Goal: Information Seeking & Learning: Compare options

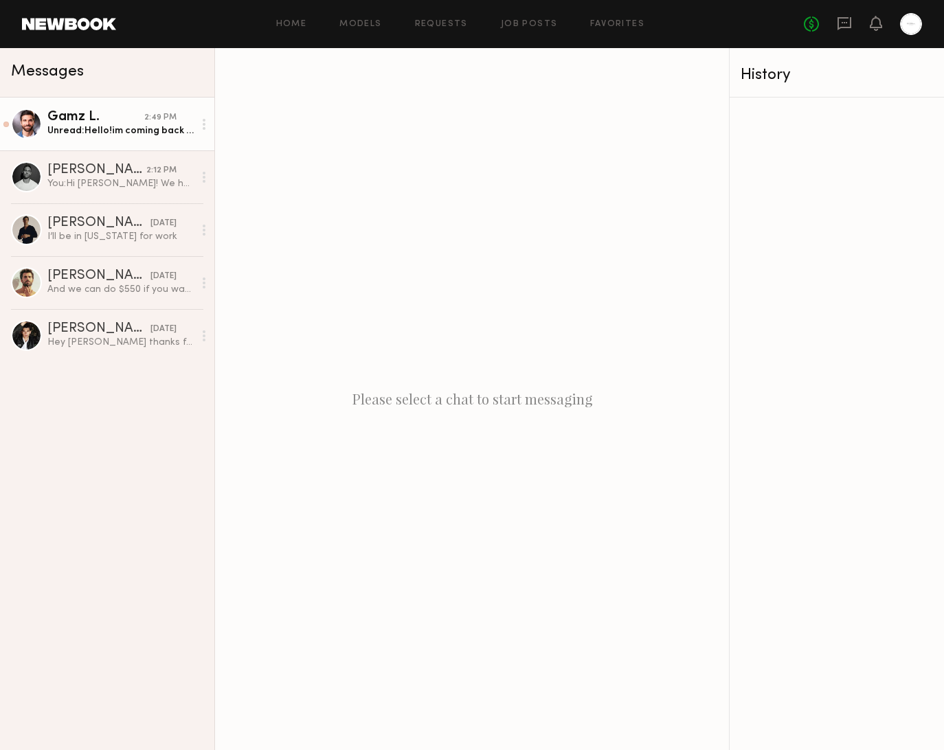
click at [155, 126] on div "Unread: Hello!im coming back from [GEOGRAPHIC_DATA] [DATE][DATE], I might get a…" at bounding box center [120, 130] width 146 height 13
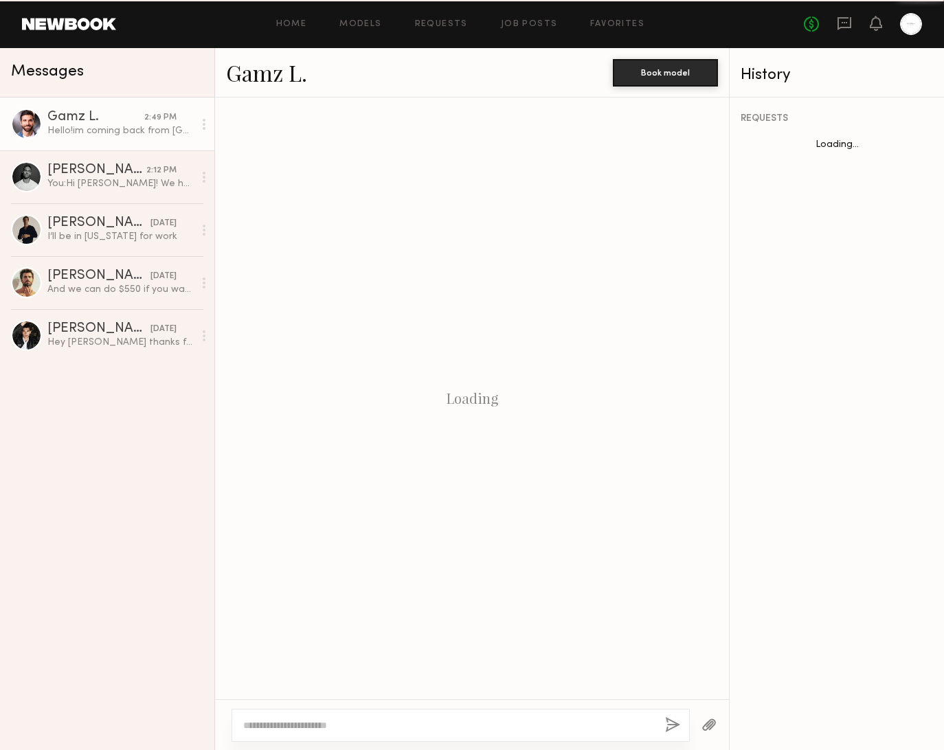
scroll to position [833, 0]
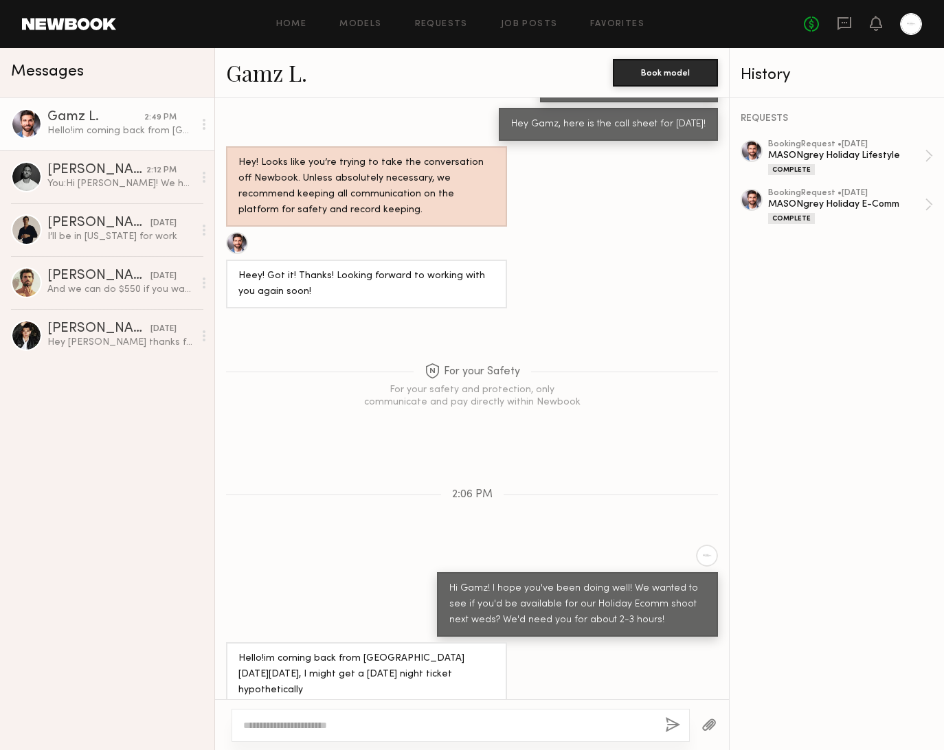
click at [271, 70] on link "Gamz L." at bounding box center [266, 73] width 81 height 30
click at [311, 732] on textarea at bounding box center [448, 726] width 411 height 14
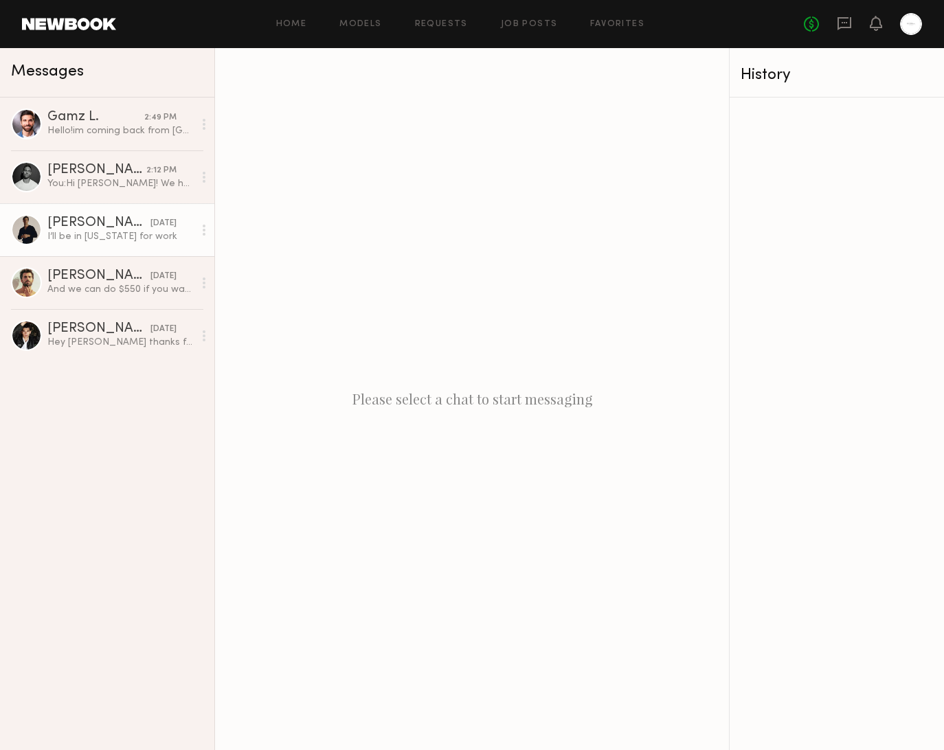
click at [58, 249] on link "Charlie M. 09/30/2024 I’ll be in New York for work" at bounding box center [107, 229] width 214 height 53
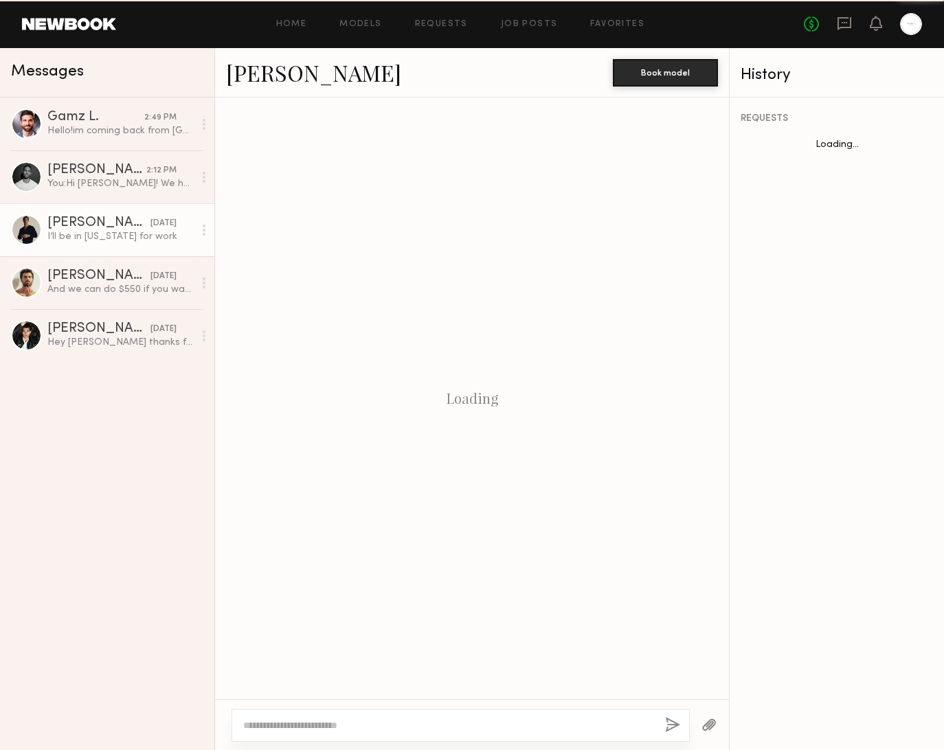
scroll to position [1080, 0]
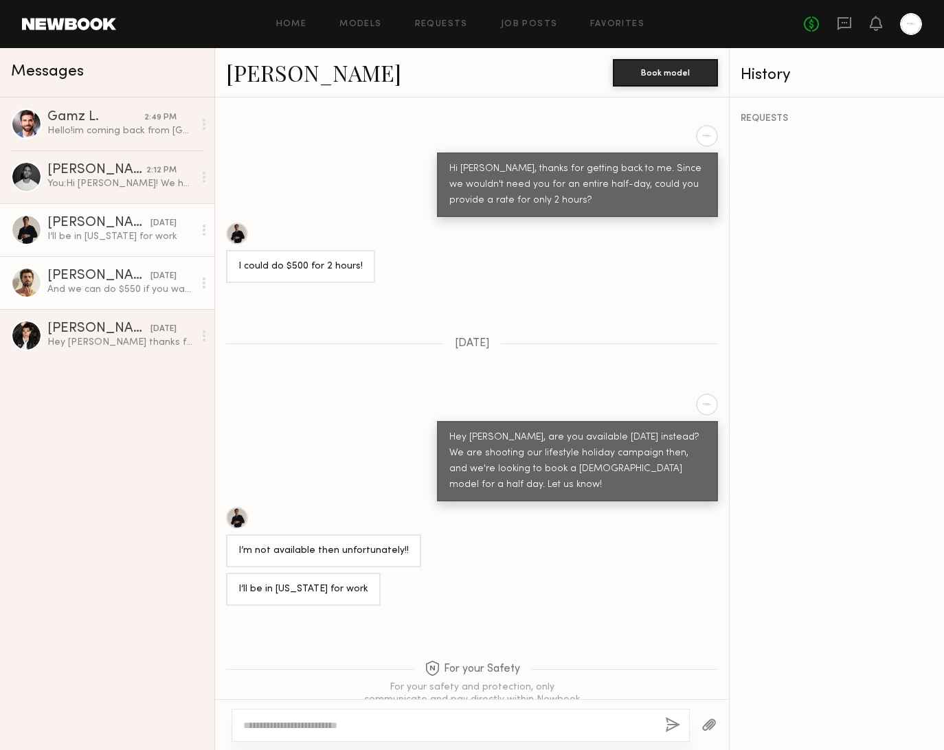
click at [121, 305] on link "Alessandro M. 09/28/2024 And we can do $550 if you want so it’s closer to your …" at bounding box center [107, 282] width 214 height 53
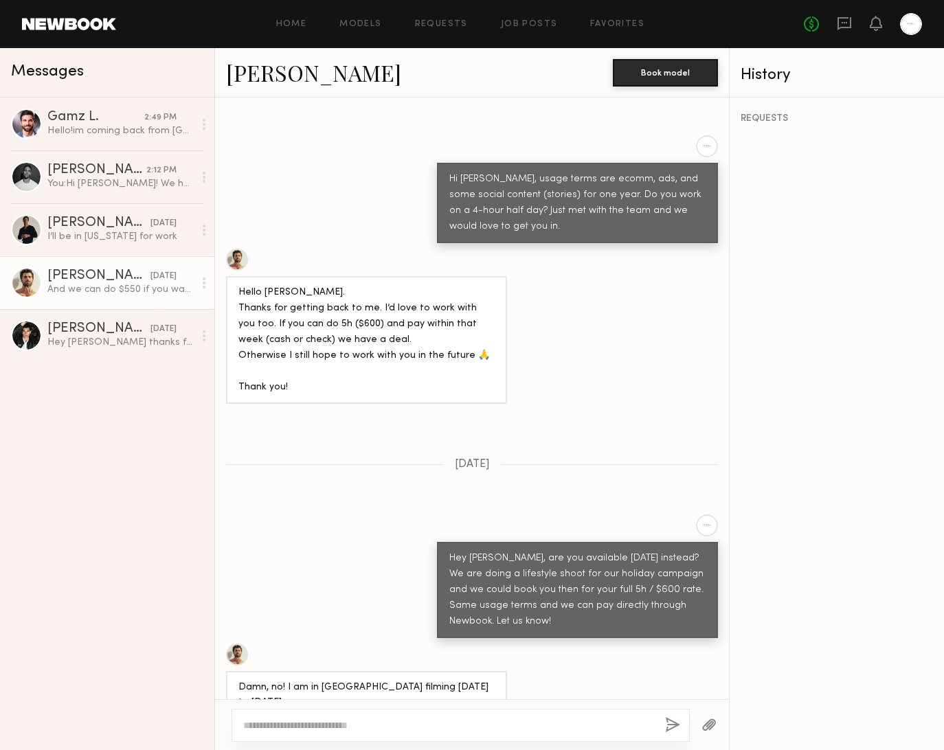
scroll to position [940, 0]
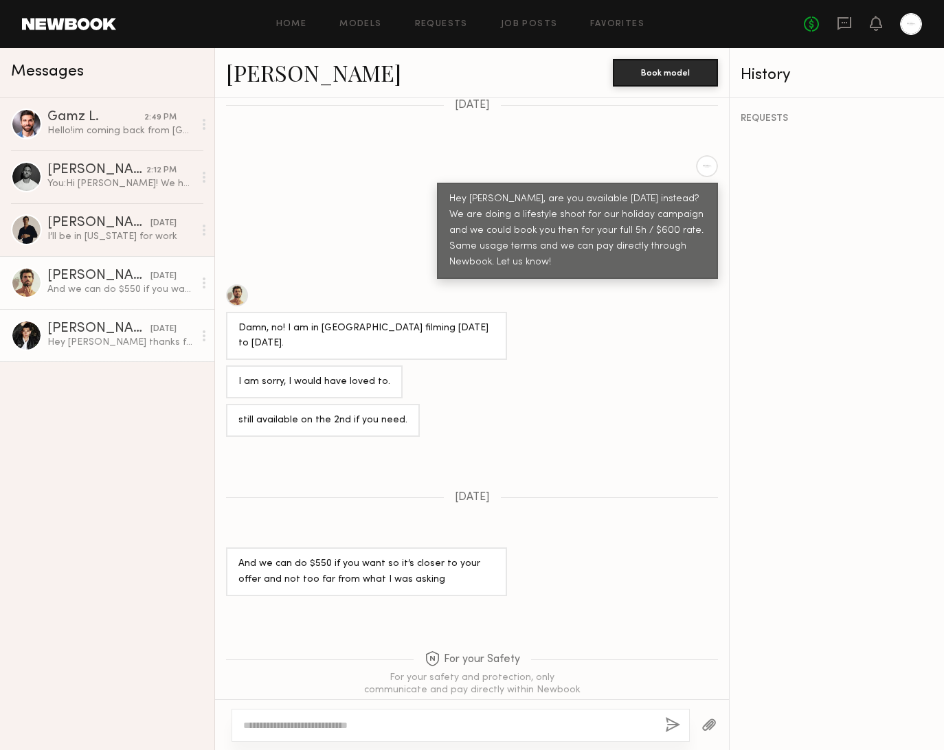
click at [105, 331] on div "Chris O." at bounding box center [98, 329] width 103 height 14
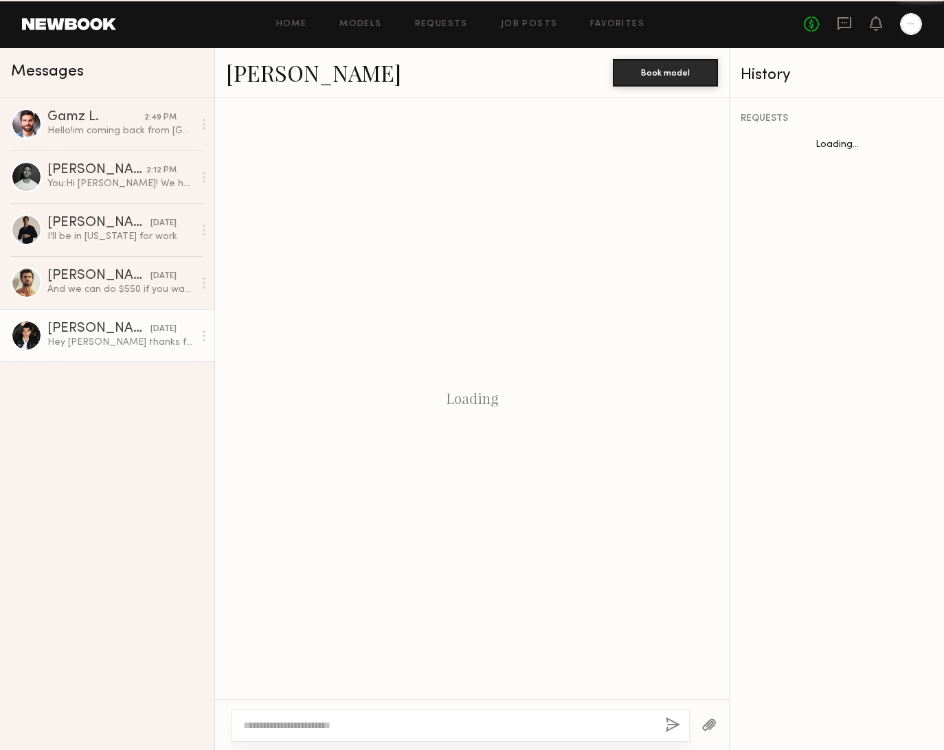
scroll to position [463, 0]
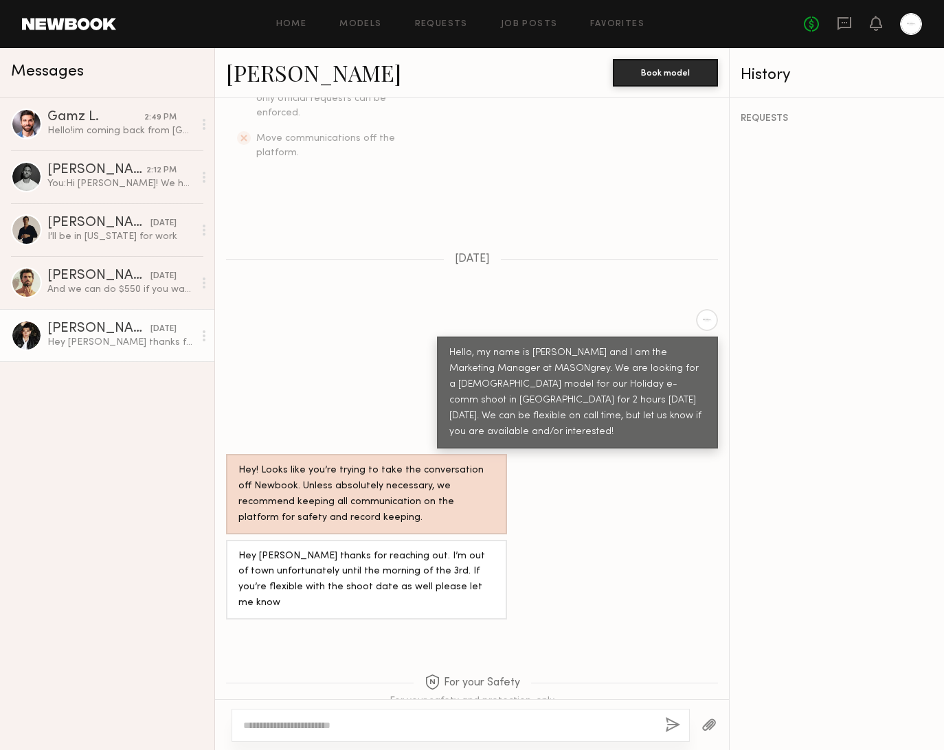
click at [31, 339] on div at bounding box center [26, 335] width 31 height 31
click at [265, 76] on link "Chris O." at bounding box center [313, 73] width 175 height 30
click at [28, 128] on div at bounding box center [26, 124] width 31 height 31
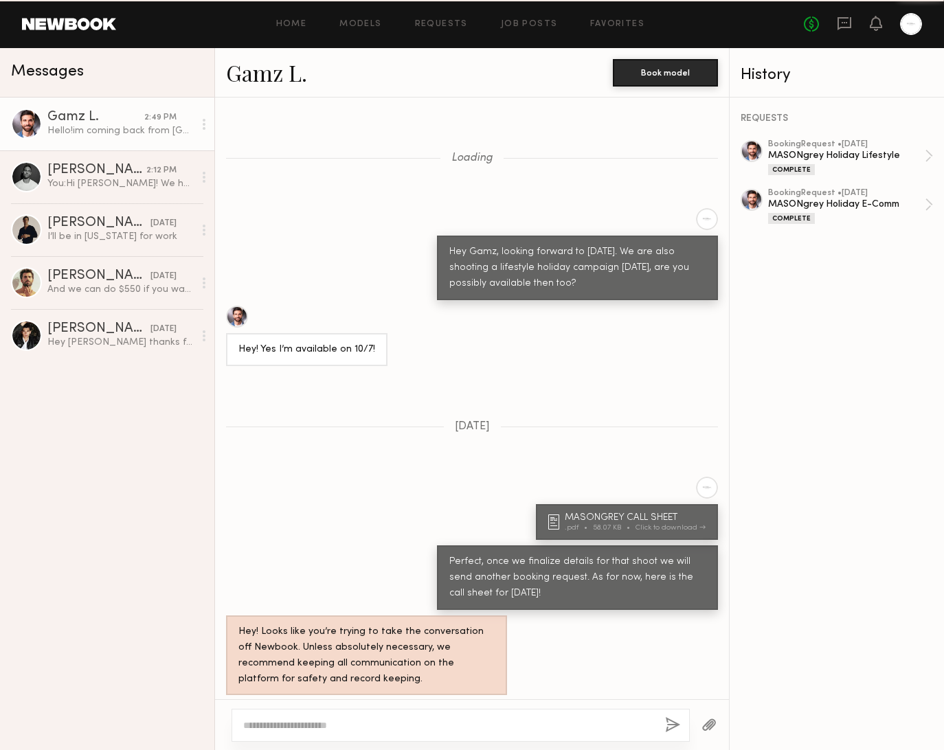
scroll to position [833, 0]
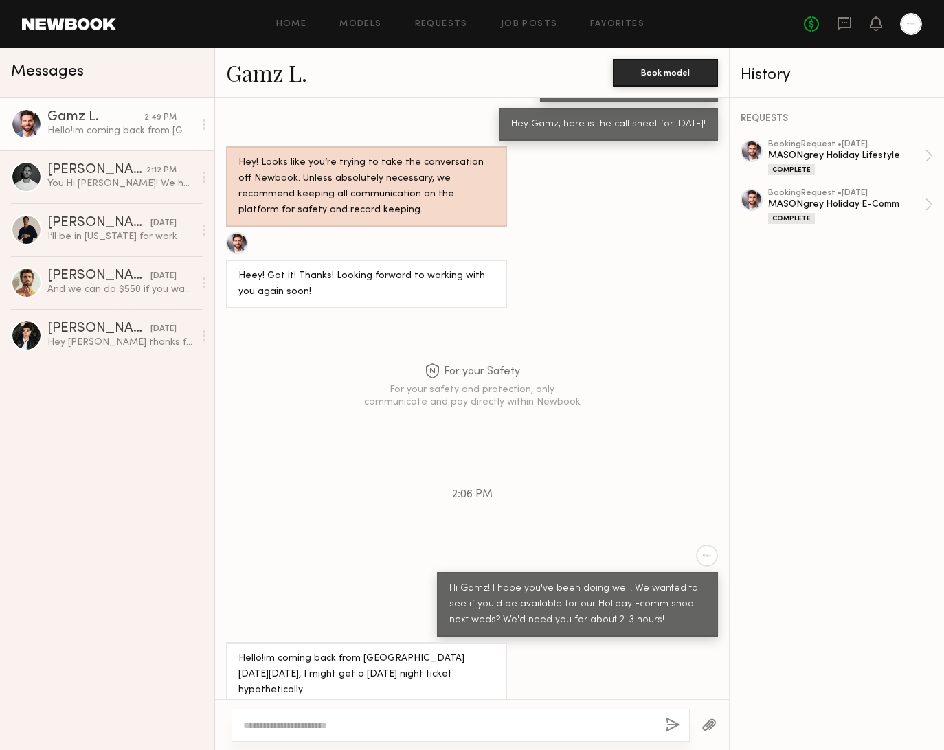
click at [245, 73] on link "Gamz L." at bounding box center [266, 73] width 81 height 30
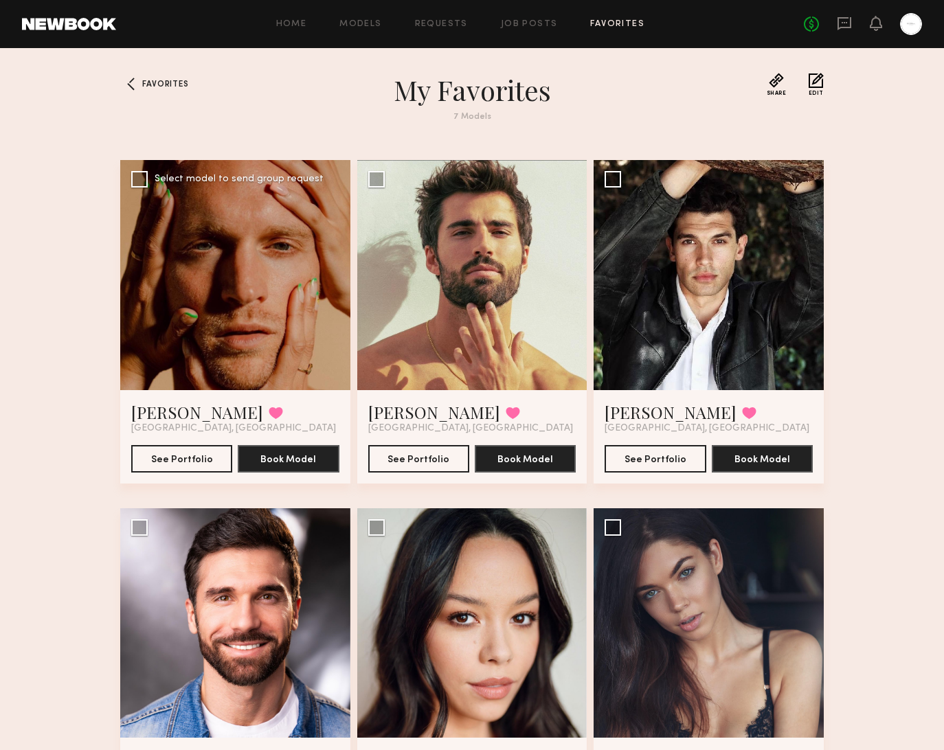
click at [221, 299] on div at bounding box center [235, 275] width 230 height 230
click at [167, 405] on link "David W." at bounding box center [197, 412] width 132 height 22
click at [168, 86] on span "Favorites" at bounding box center [165, 84] width 46 height 8
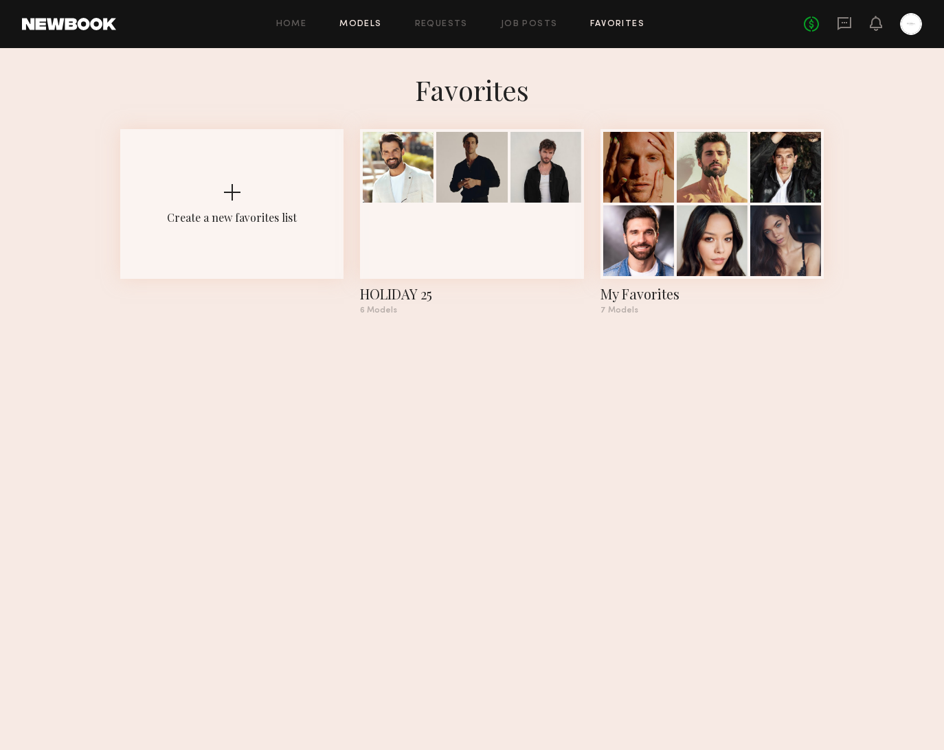
click at [353, 24] on link "Models" at bounding box center [360, 24] width 42 height 9
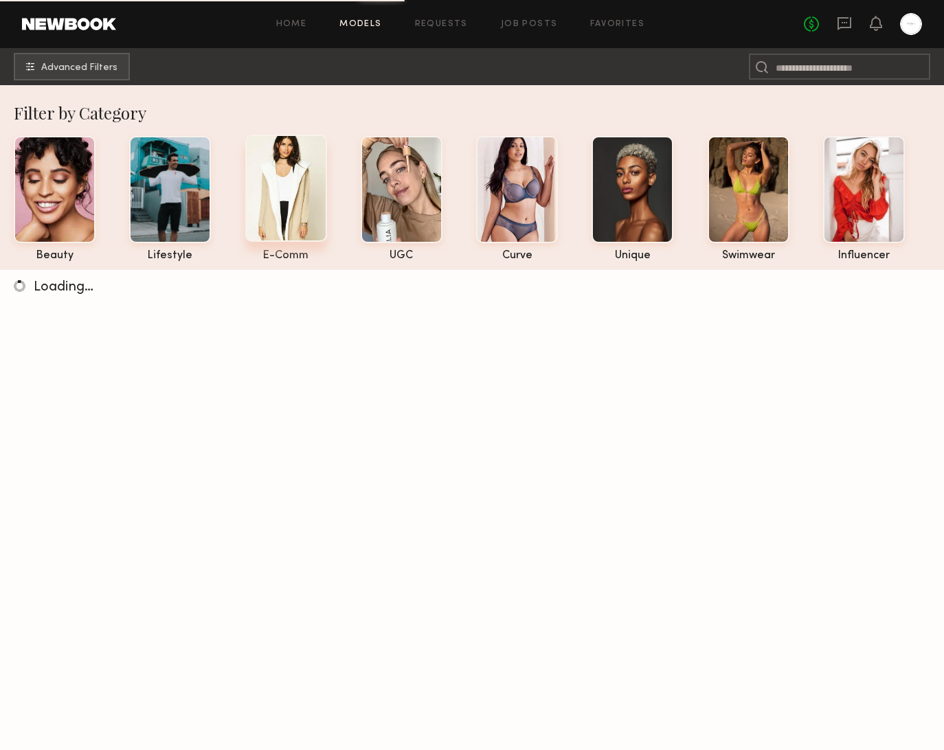
click at [274, 203] on div at bounding box center [286, 188] width 82 height 107
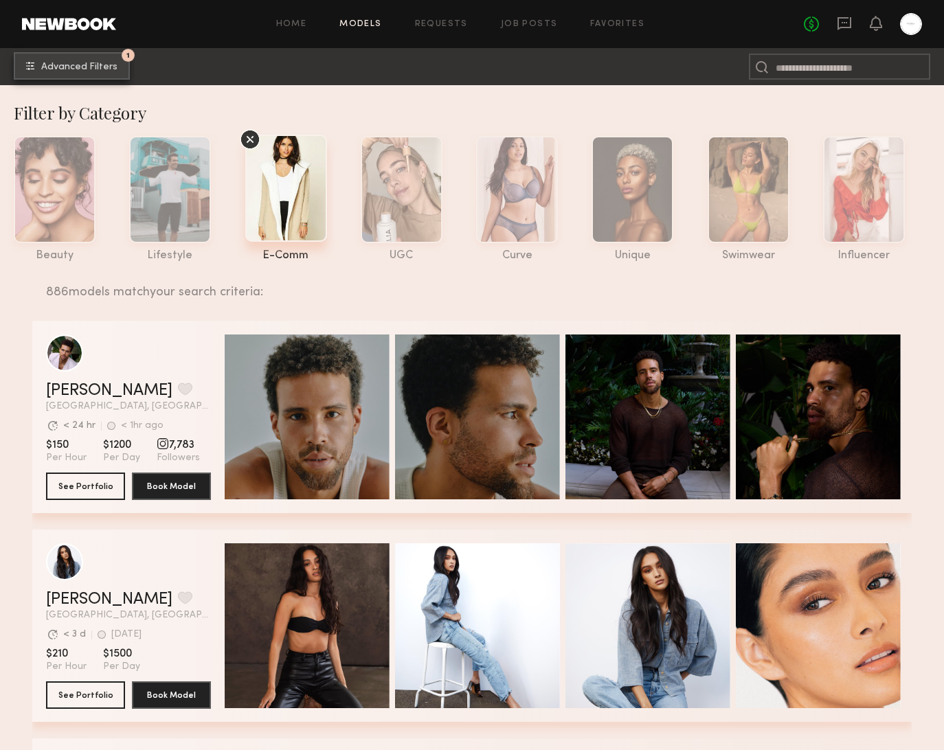
click at [89, 76] on button "1 Advanced Filters" at bounding box center [72, 65] width 116 height 27
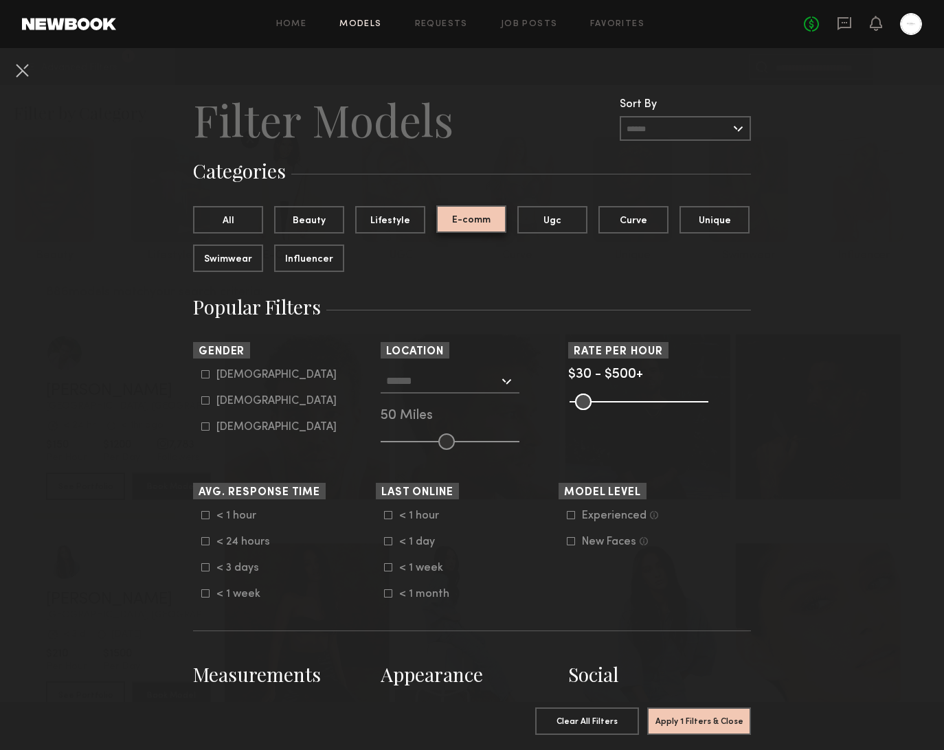
scroll to position [1, 0]
click at [206, 374] on icon at bounding box center [205, 374] width 8 height 8
type input "*"
click at [724, 716] on button "Apply 2 Filters & Close" at bounding box center [699, 720] width 104 height 27
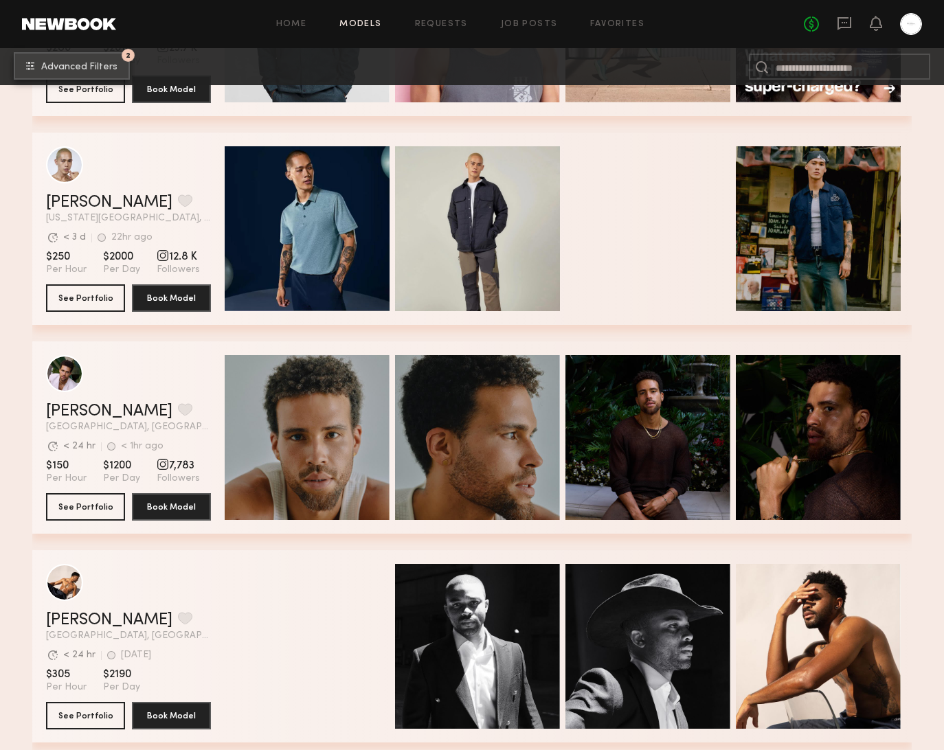
scroll to position [3687, 0]
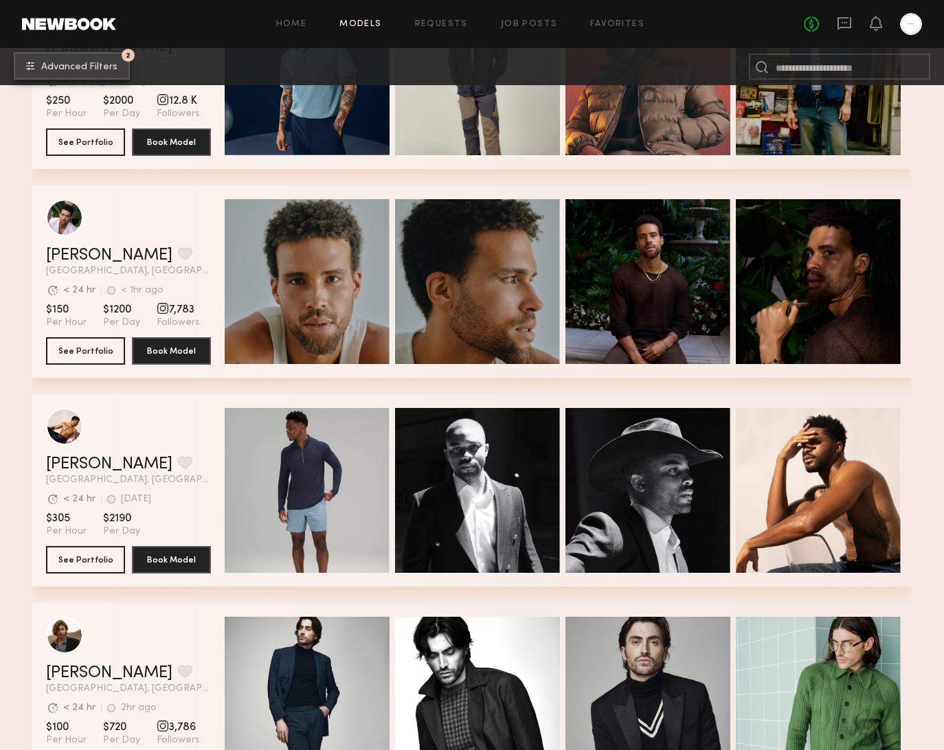
click at [109, 60] on button "2 Advanced Filters" at bounding box center [72, 65] width 116 height 27
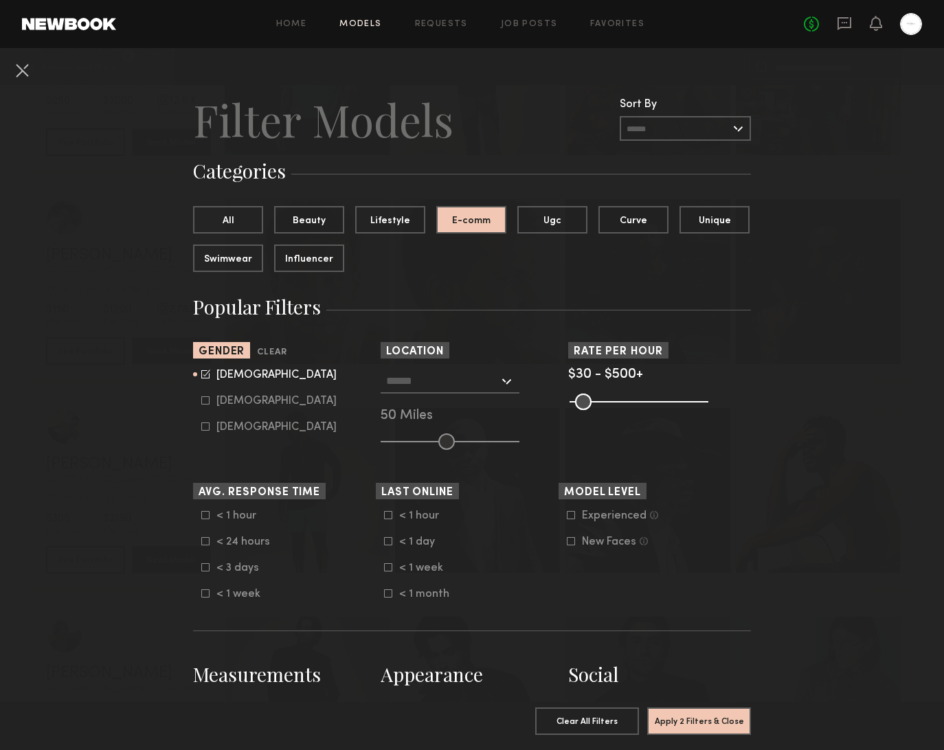
click at [506, 387] on div at bounding box center [450, 381] width 139 height 25
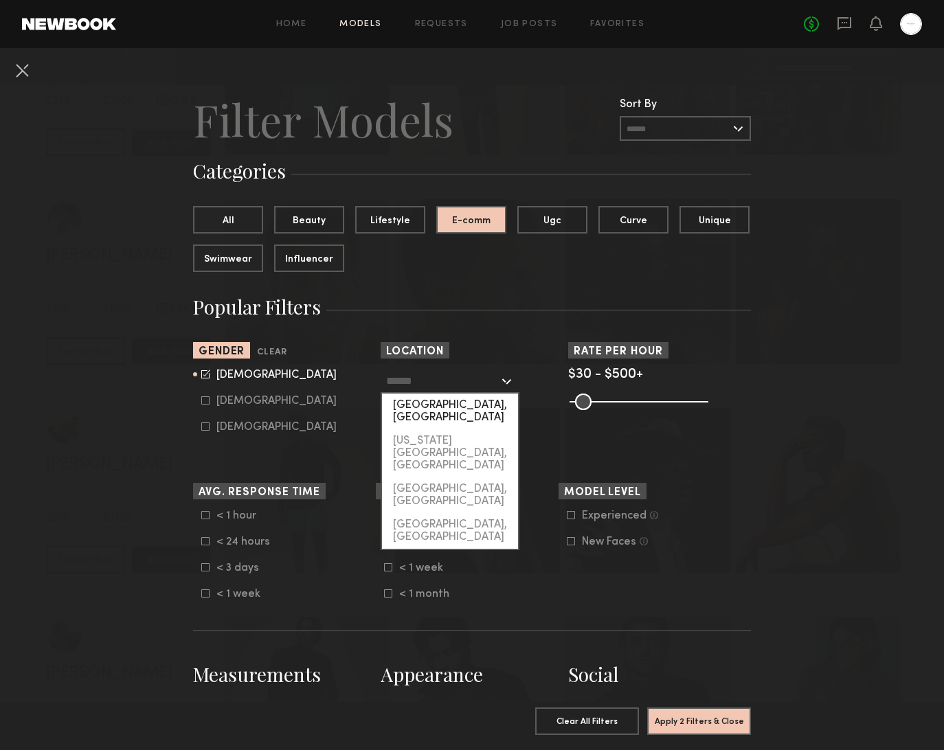
click at [484, 401] on div "[GEOGRAPHIC_DATA], [GEOGRAPHIC_DATA]" at bounding box center [450, 412] width 136 height 36
type input "**********"
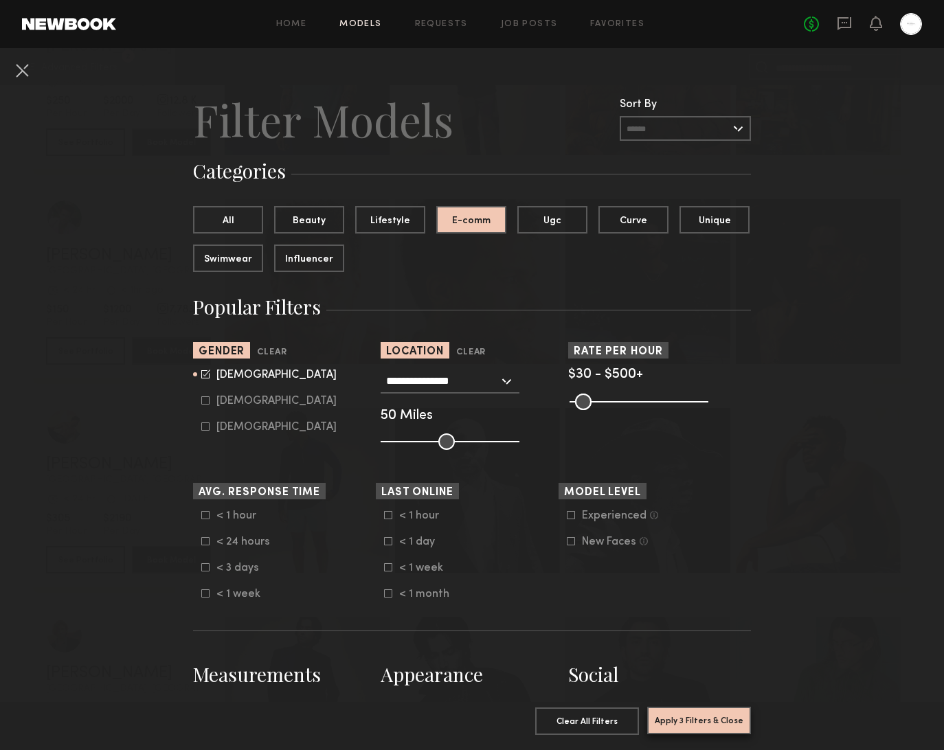
click at [695, 730] on button "Apply 3 Filters & Close" at bounding box center [699, 720] width 104 height 27
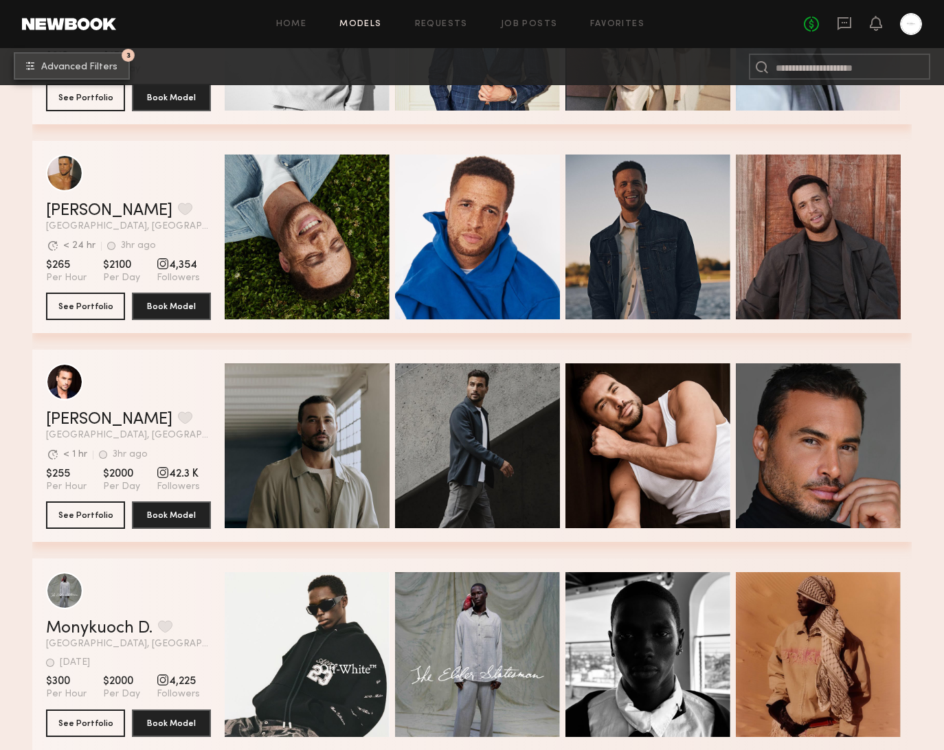
scroll to position [4108, 0]
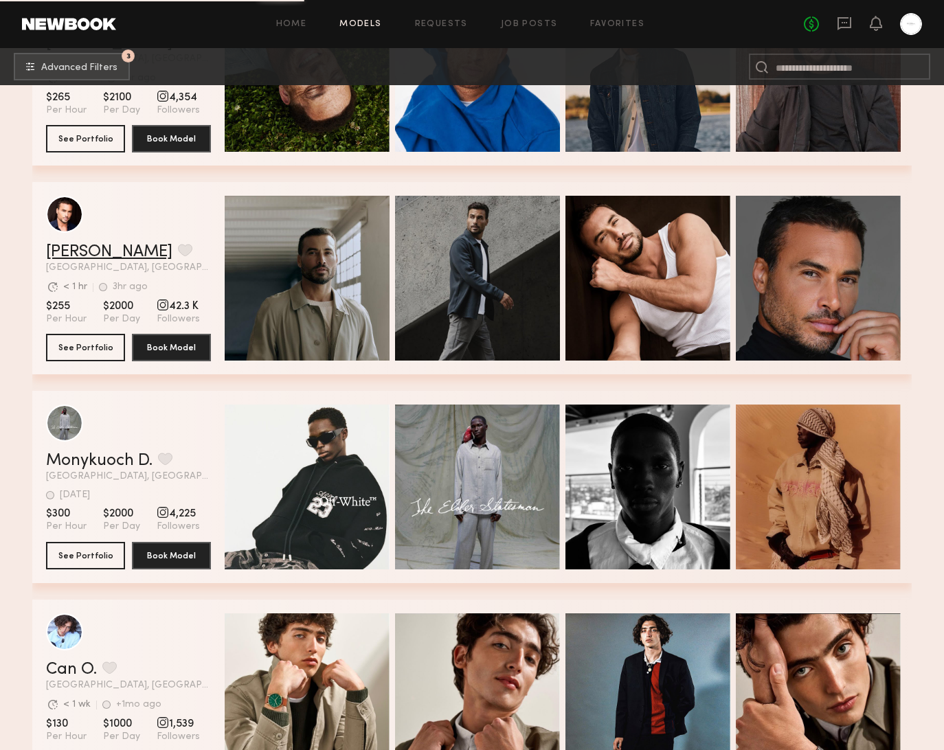
click at [90, 252] on link "Chad M." at bounding box center [109, 252] width 126 height 16
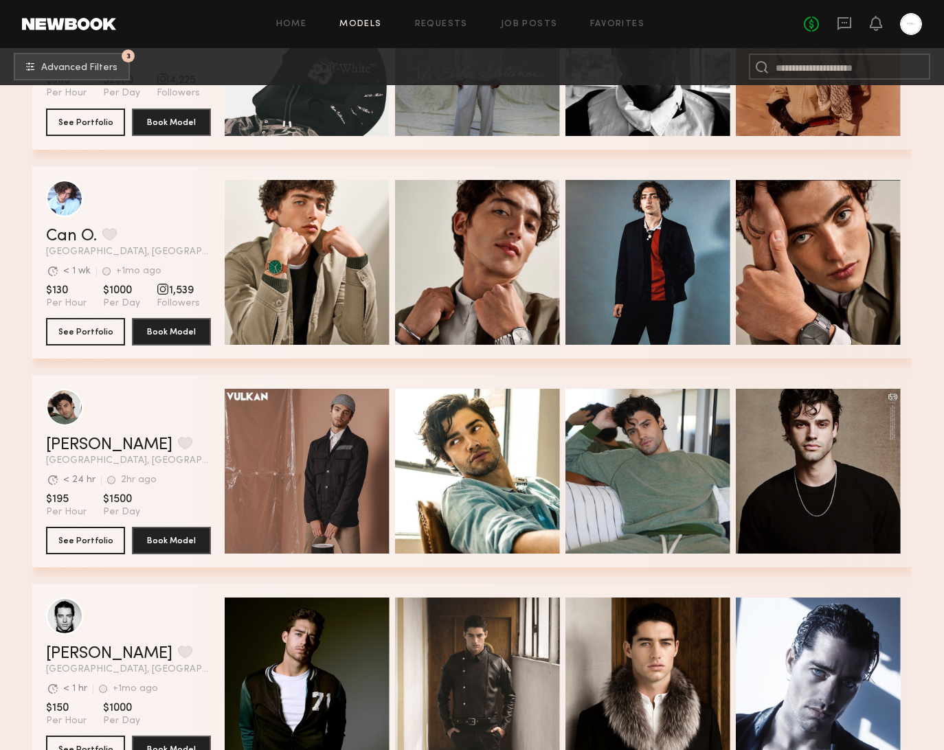
scroll to position [4724, 0]
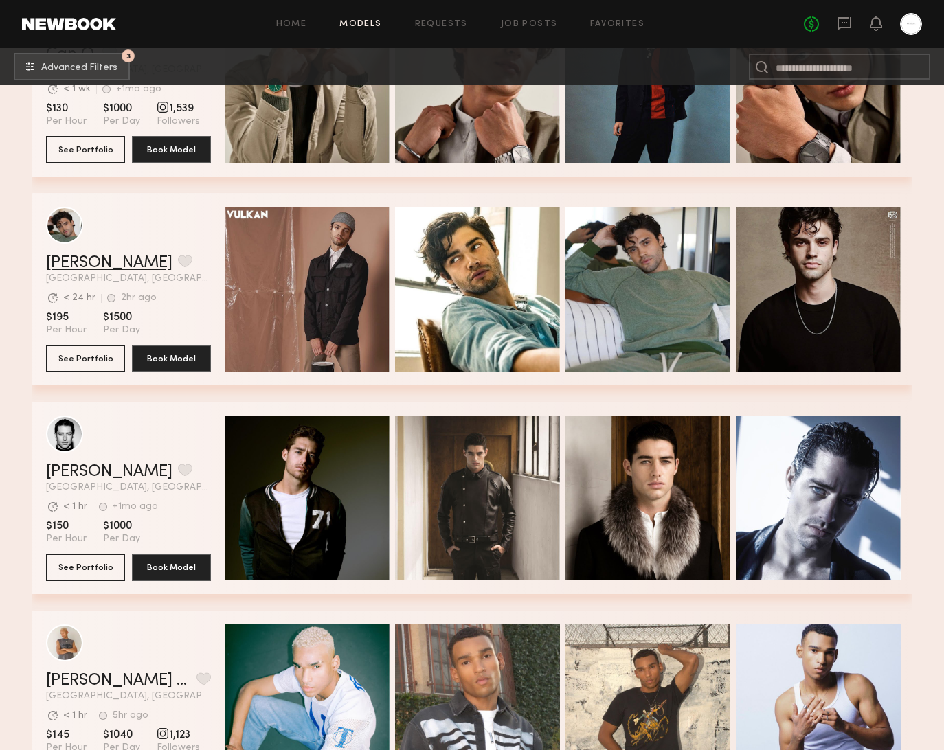
click at [84, 267] on link "Jason K." at bounding box center [109, 263] width 126 height 16
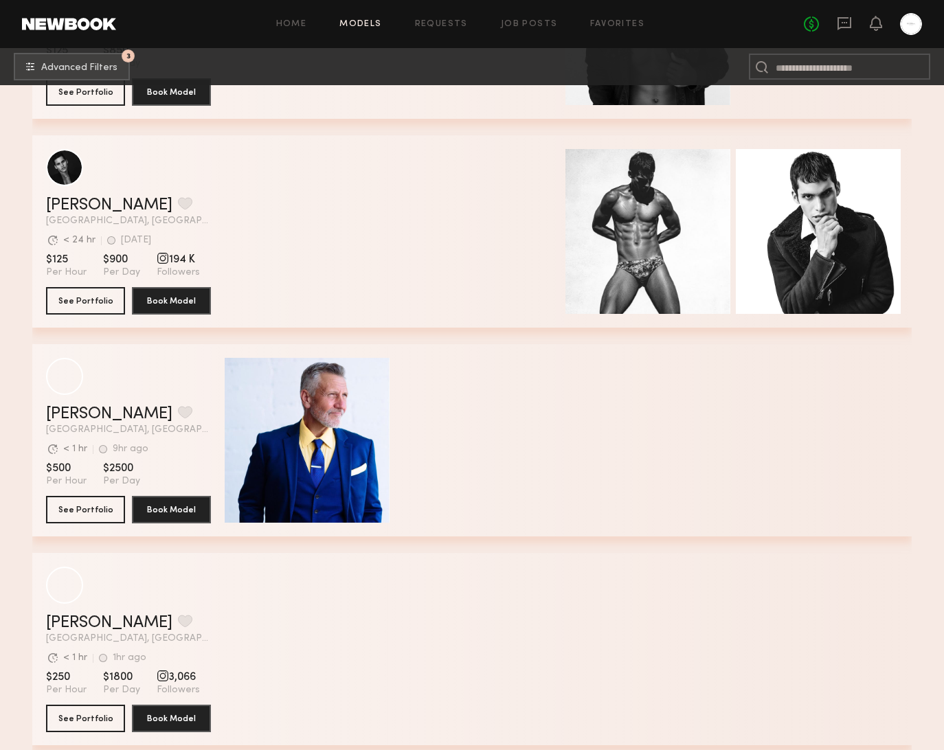
scroll to position [8520, 0]
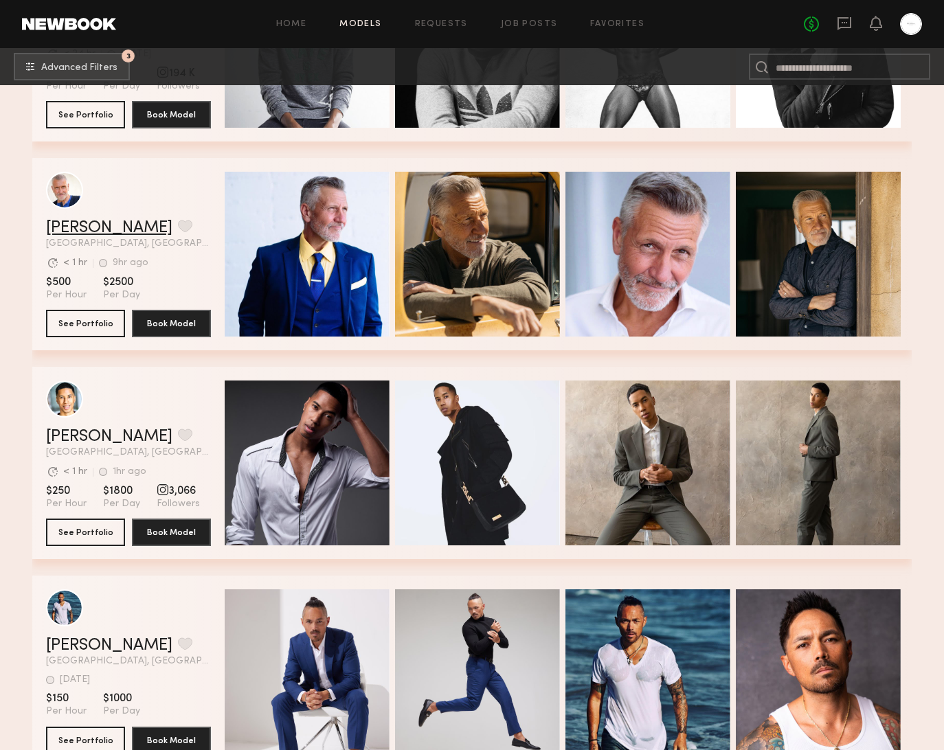
click at [76, 235] on link "Dean S." at bounding box center [109, 228] width 126 height 16
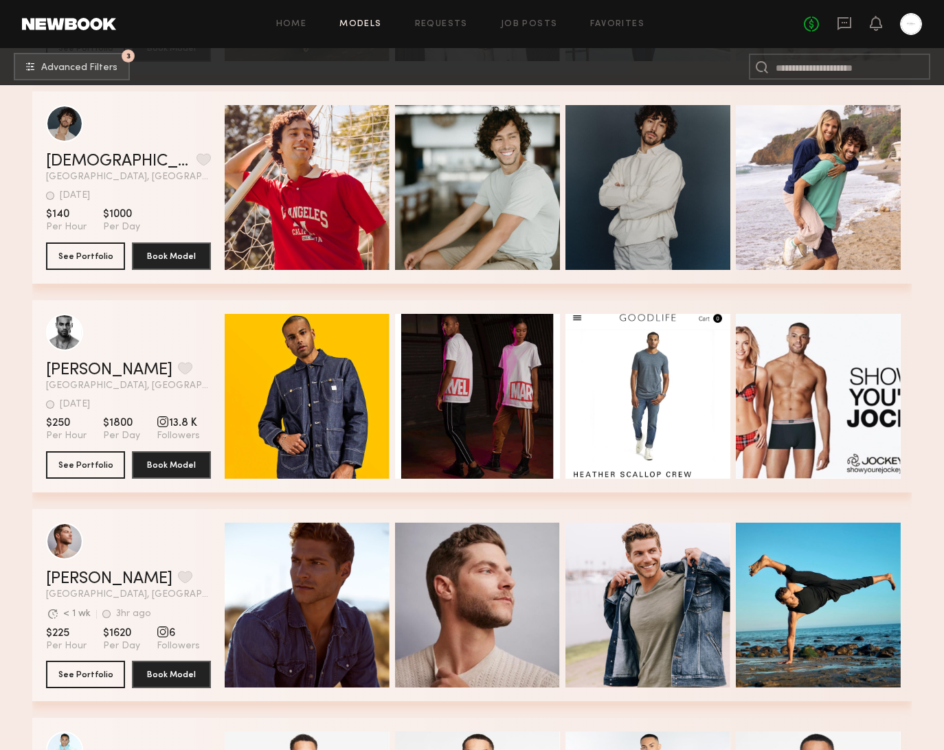
scroll to position [9651, 0]
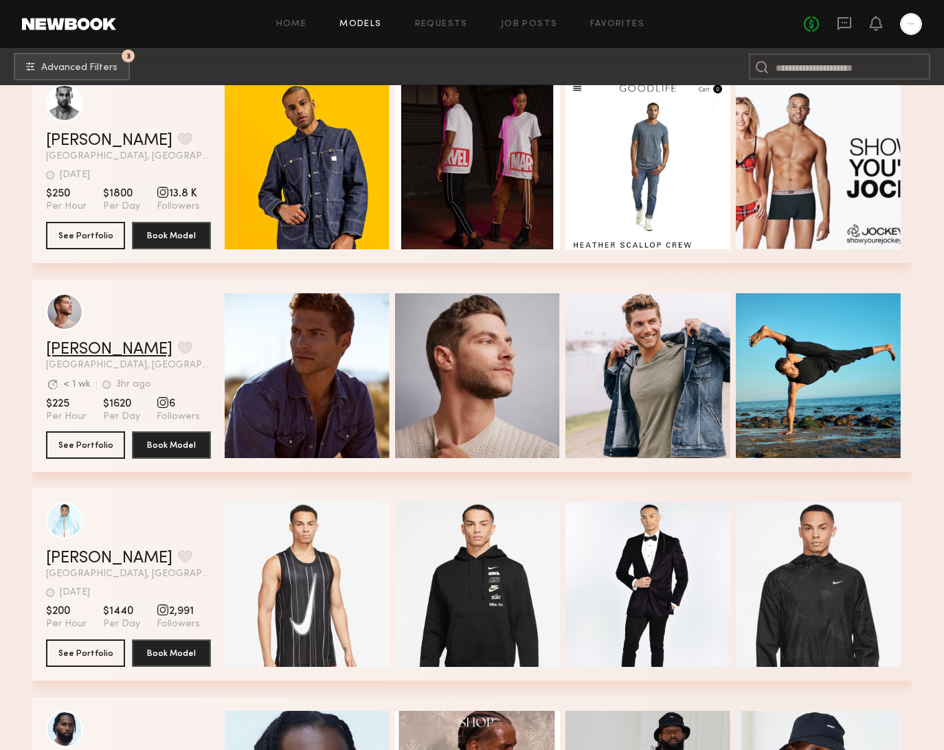
click at [78, 342] on link "[PERSON_NAME]" at bounding box center [109, 350] width 126 height 16
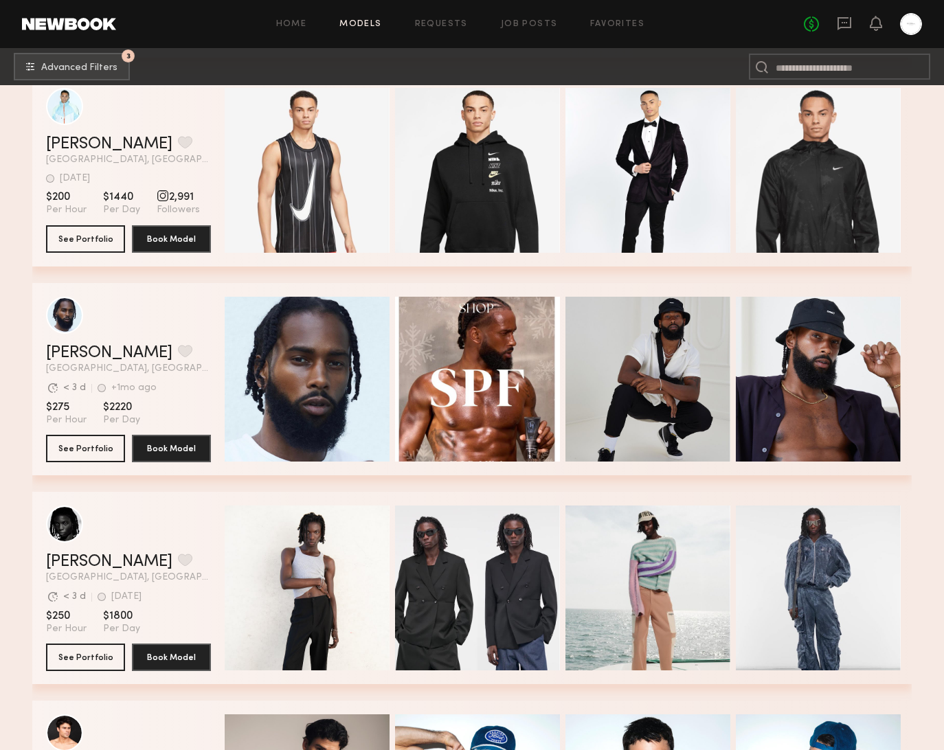
scroll to position [10451, 0]
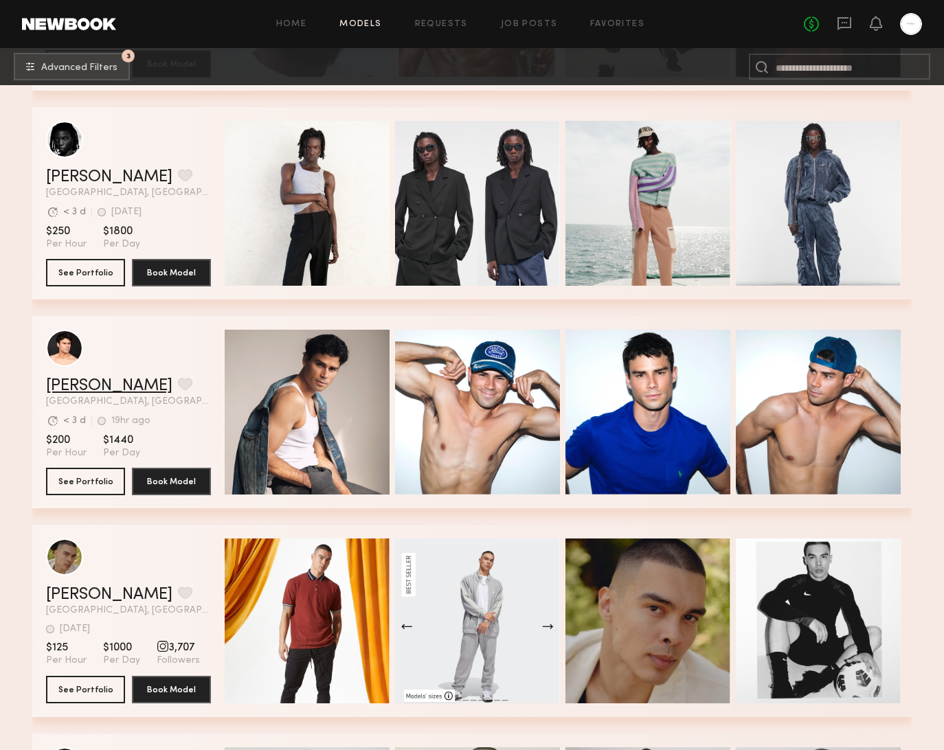
click at [68, 386] on link "Jake A." at bounding box center [109, 386] width 126 height 16
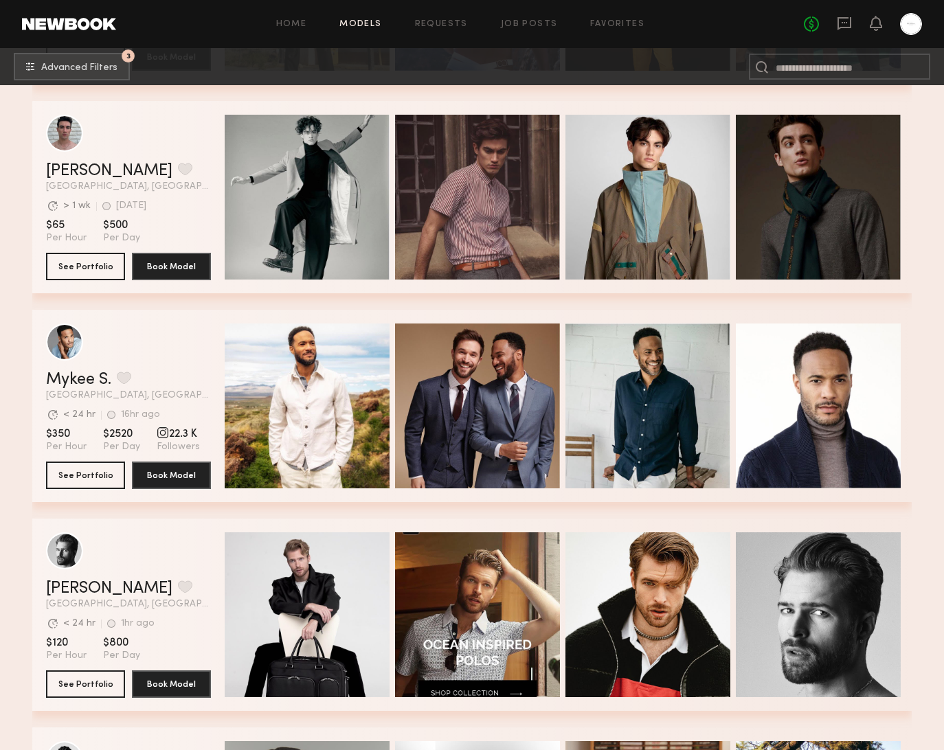
scroll to position [14063, 0]
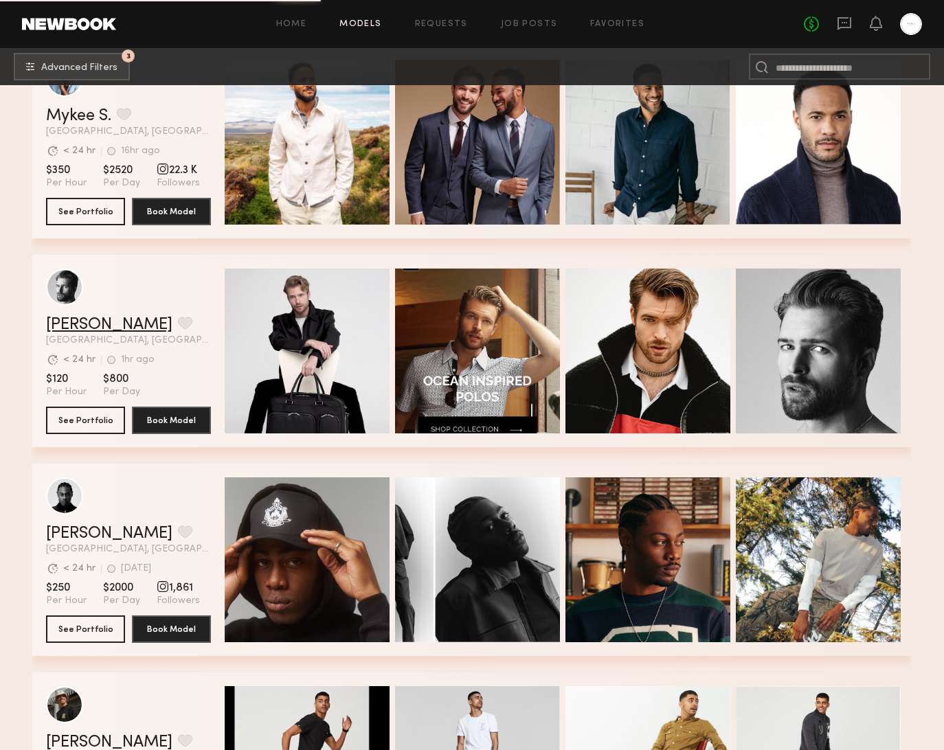
click at [89, 317] on link "[PERSON_NAME]" at bounding box center [109, 325] width 126 height 16
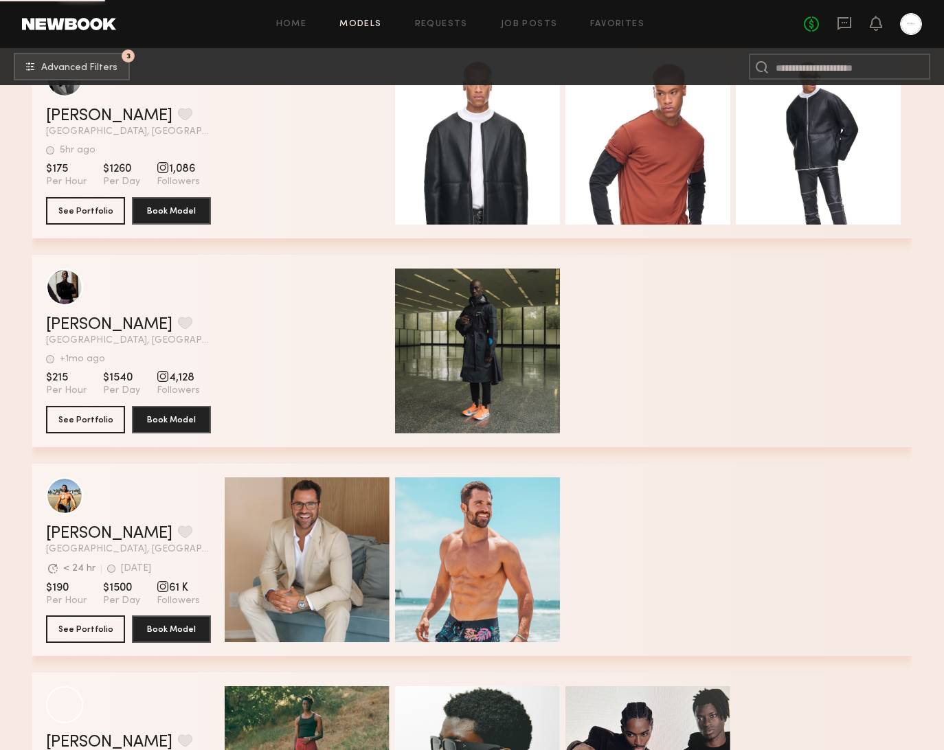
scroll to position [19662, 0]
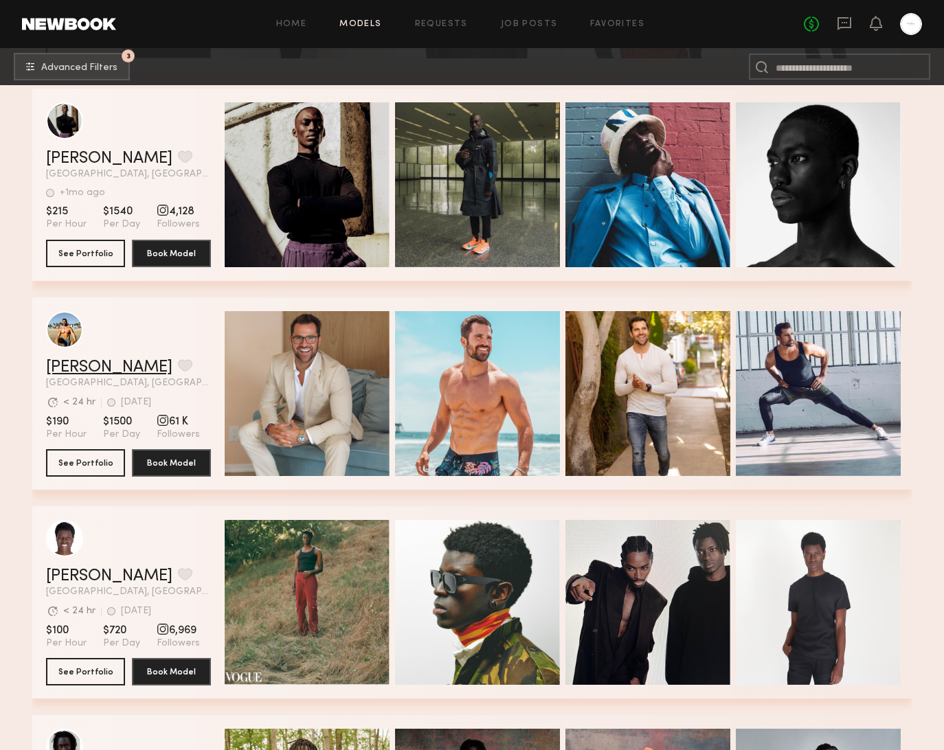
click at [82, 372] on link "Tim M." at bounding box center [109, 367] width 126 height 16
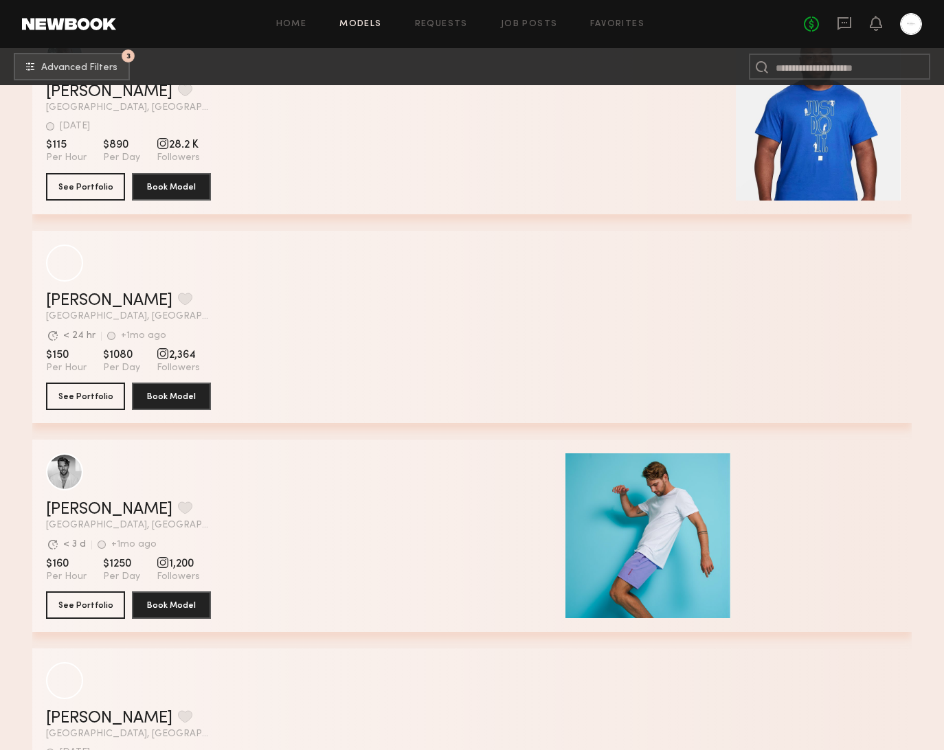
scroll to position [23032, 0]
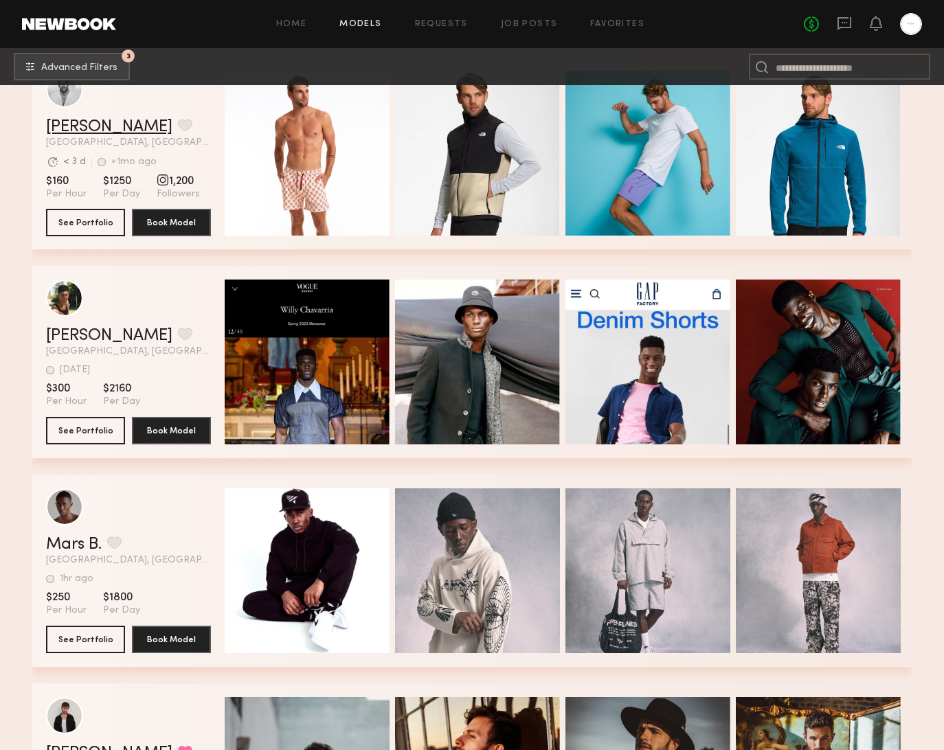
click at [91, 130] on link "[PERSON_NAME]" at bounding box center [109, 127] width 126 height 16
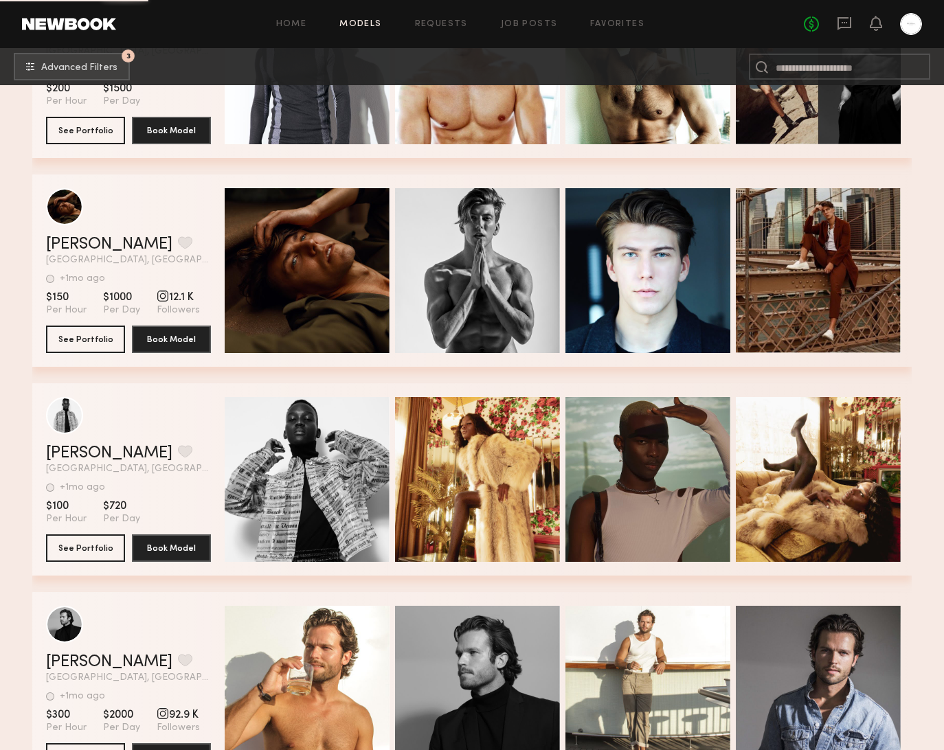
scroll to position [24423, 0]
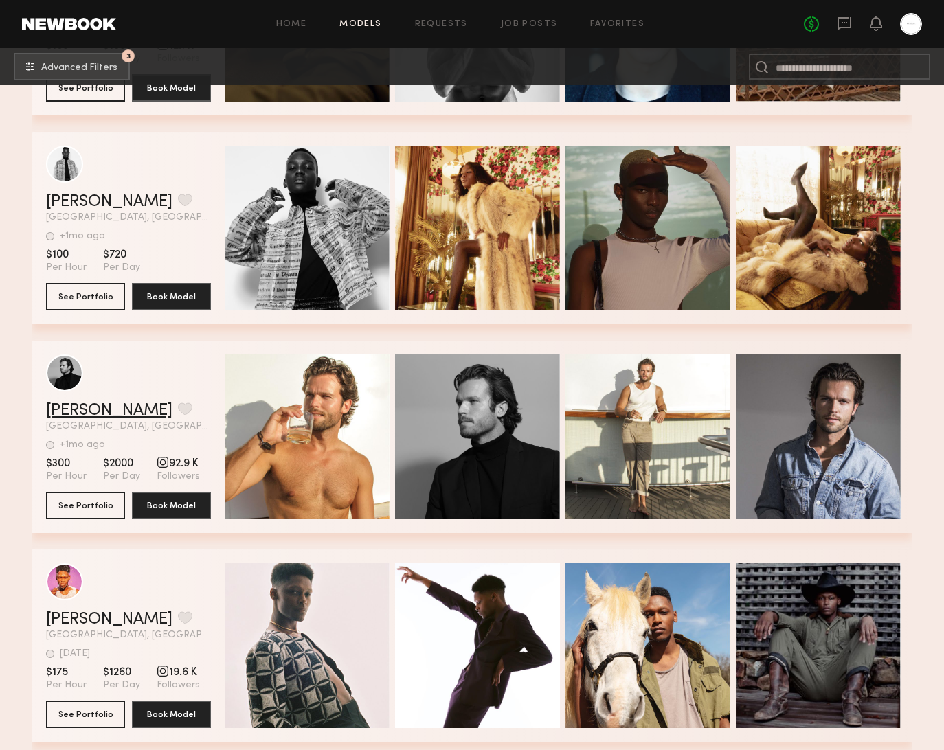
click at [93, 406] on link "Jacob F." at bounding box center [109, 411] width 126 height 16
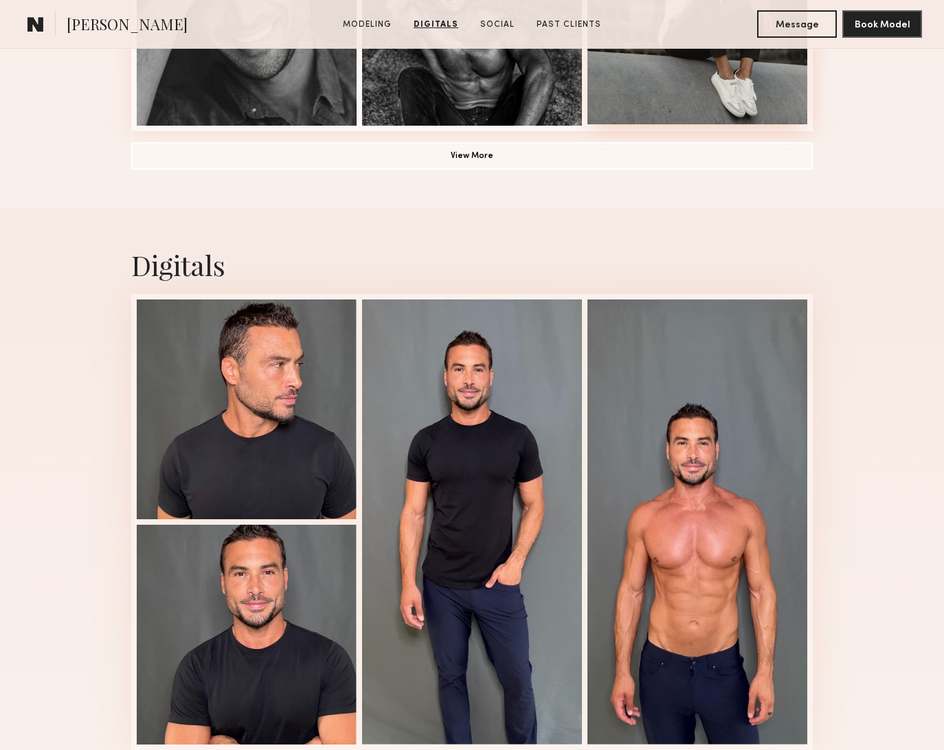
scroll to position [1091, 0]
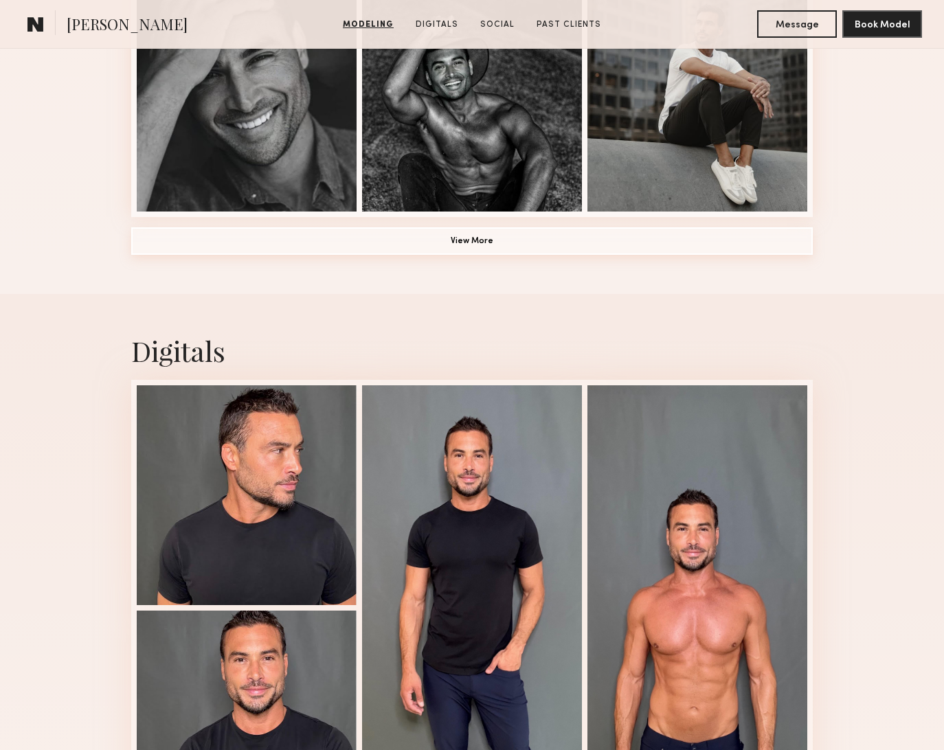
click at [484, 249] on button "View More" at bounding box center [472, 240] width 682 height 27
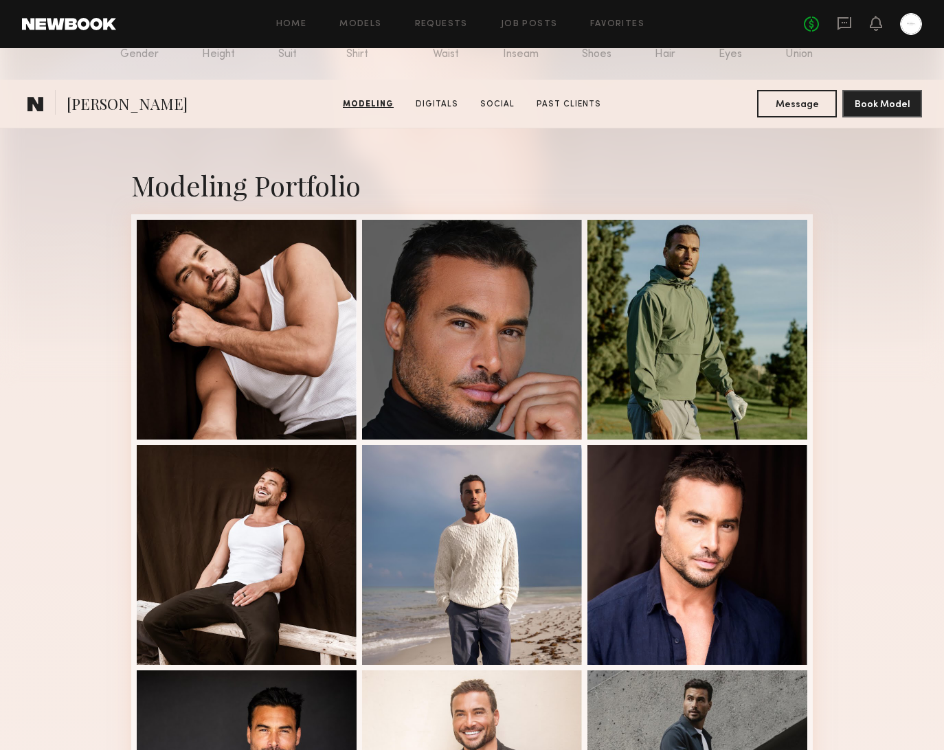
scroll to position [0, 0]
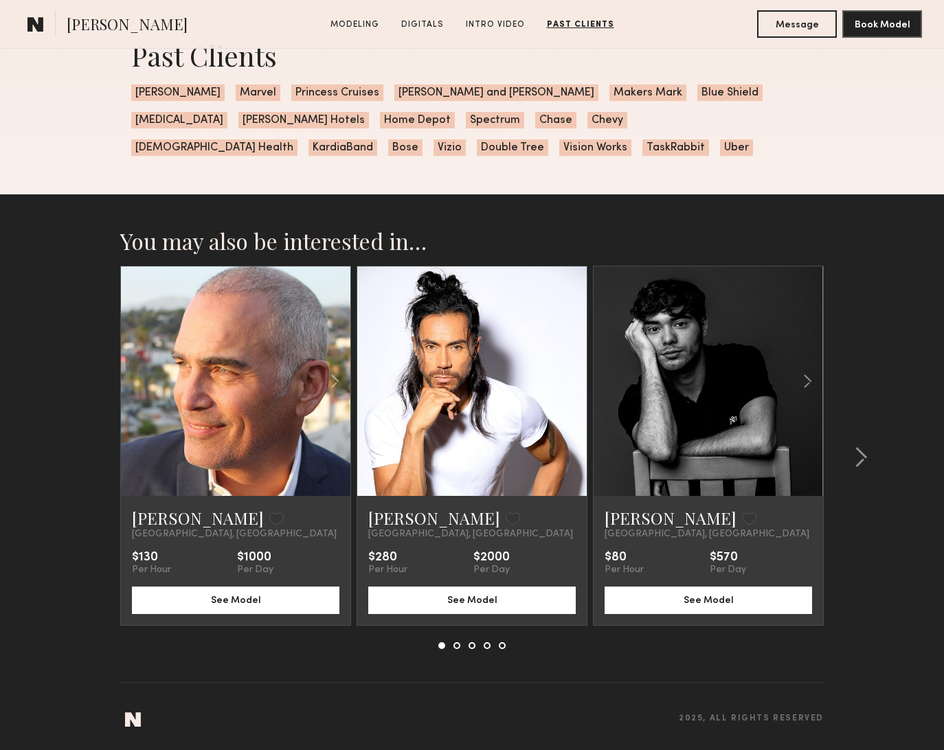
scroll to position [2474, 0]
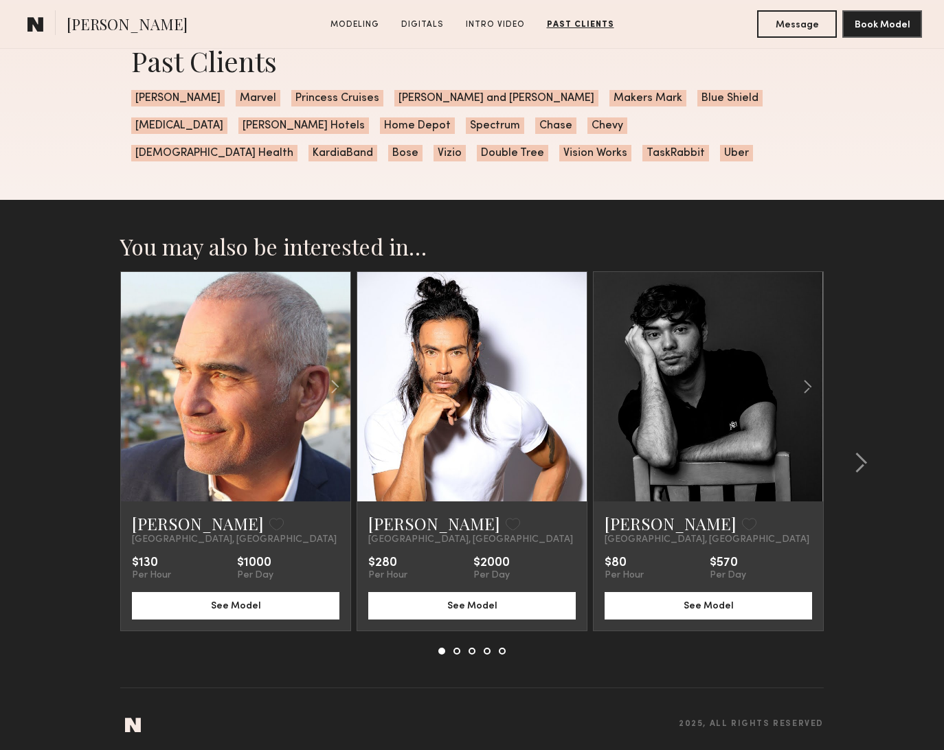
click at [452, 347] on link at bounding box center [472, 387] width 78 height 230
click at [869, 477] on div at bounding box center [857, 462] width 66 height 383
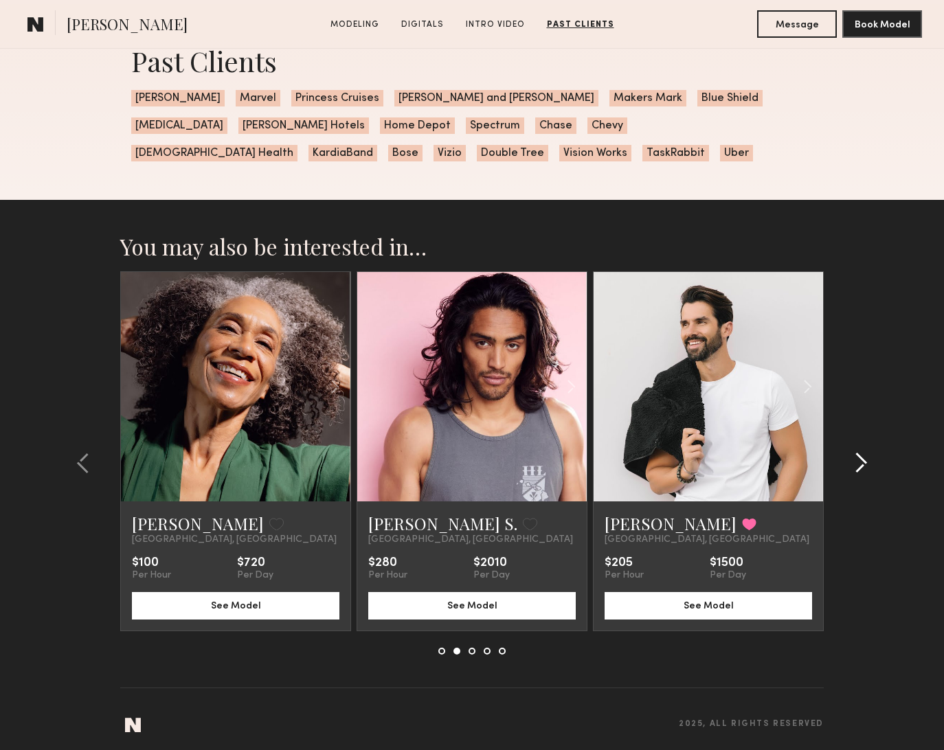
click at [865, 471] on common-icon at bounding box center [861, 463] width 14 height 22
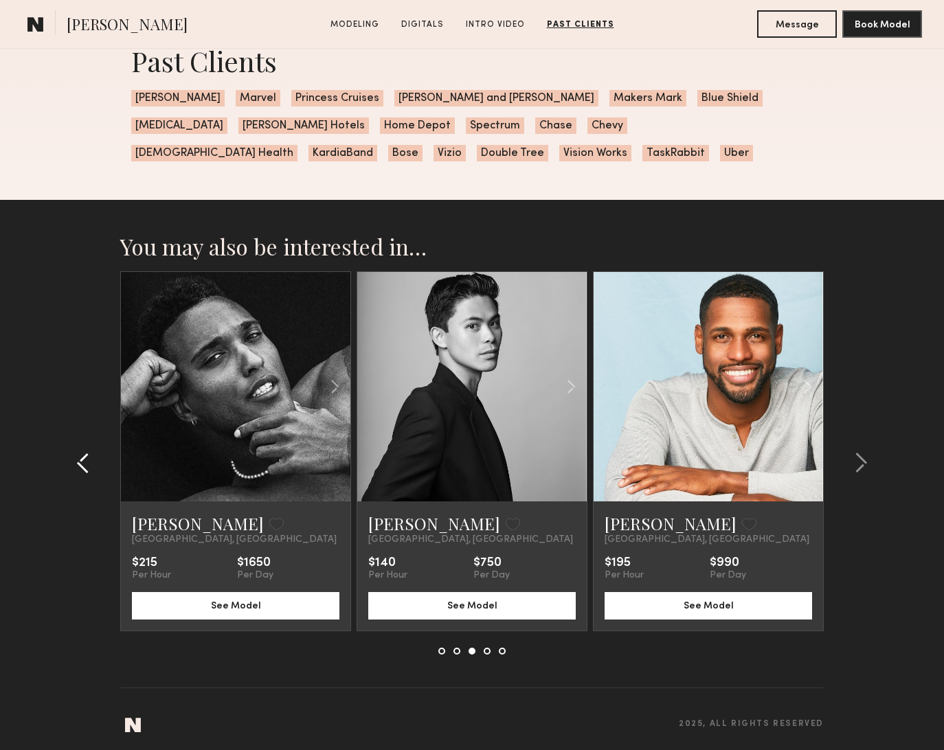
click at [85, 454] on common-icon at bounding box center [83, 463] width 14 height 22
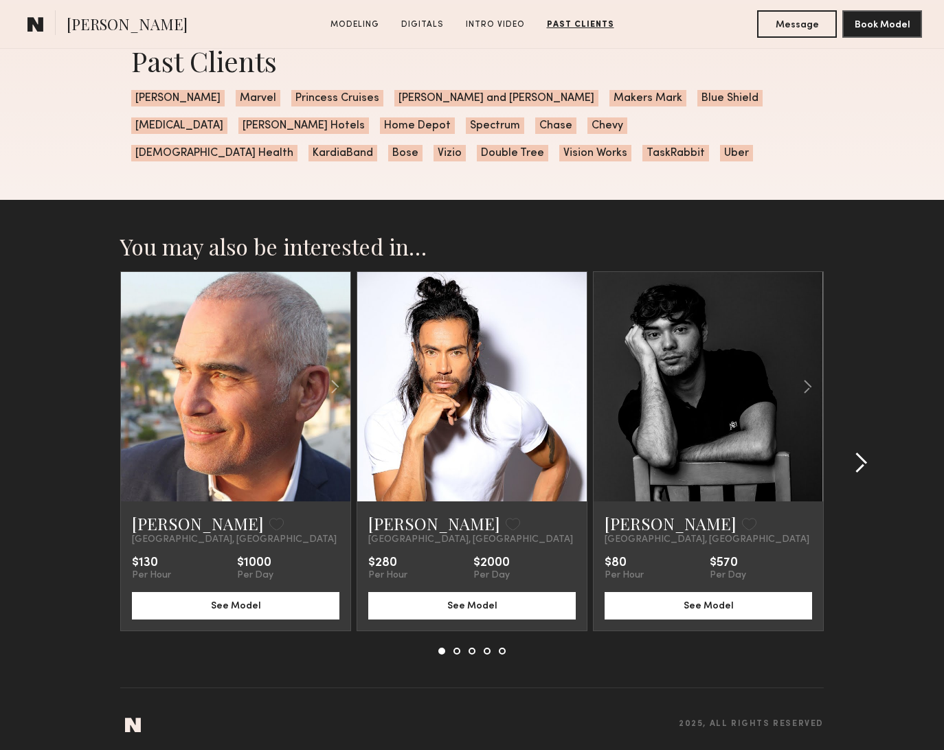
click at [873, 471] on div at bounding box center [857, 462] width 66 height 383
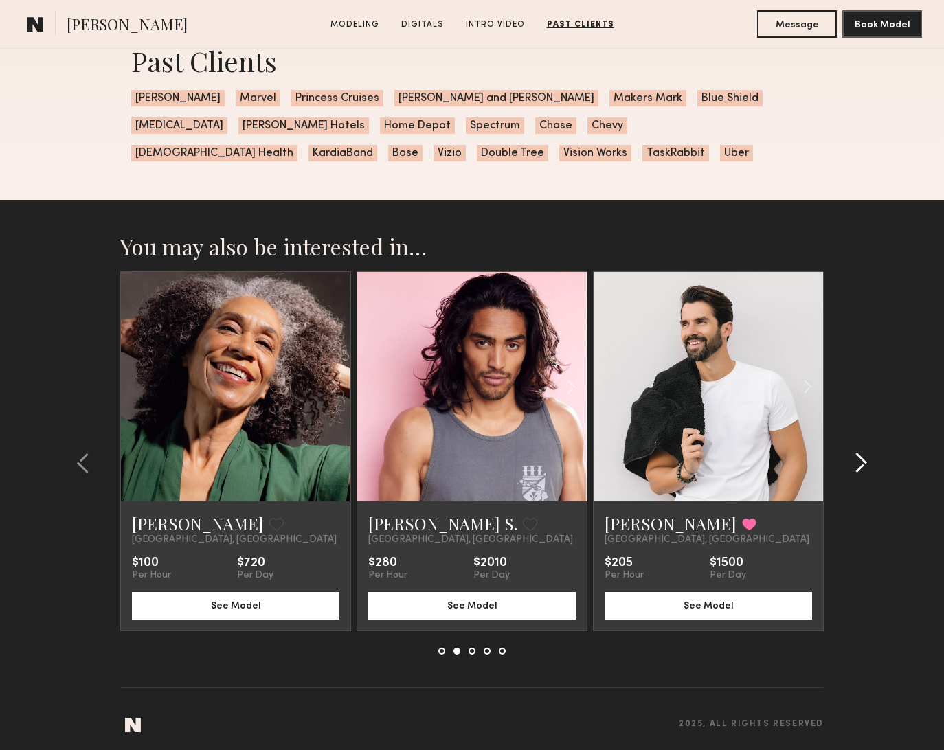
click at [873, 471] on div at bounding box center [857, 462] width 66 height 383
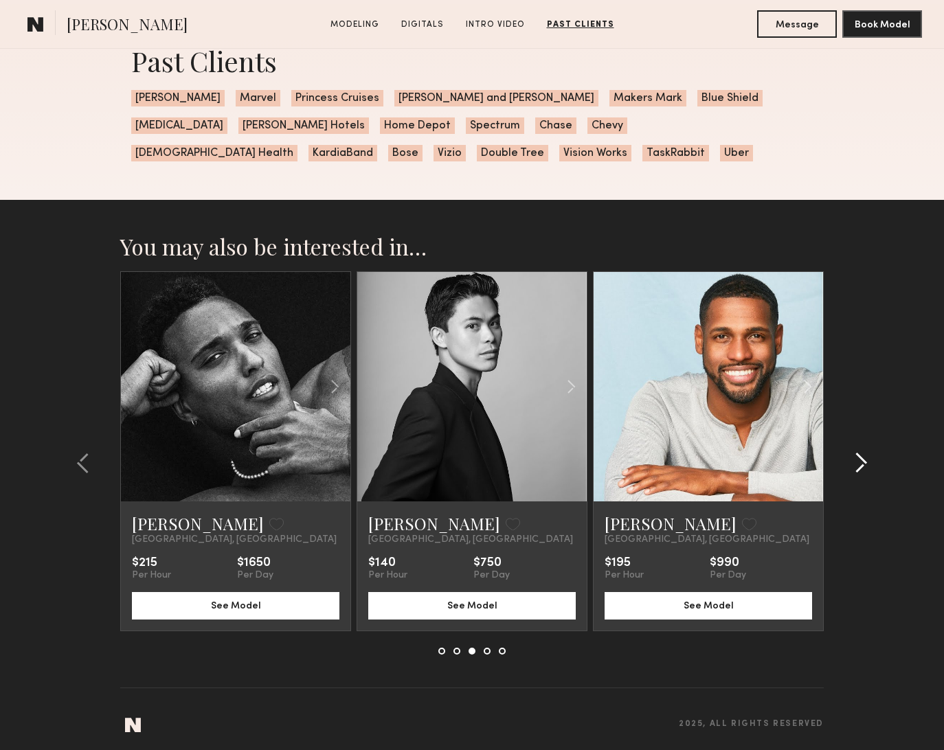
click at [873, 471] on div at bounding box center [857, 462] width 66 height 383
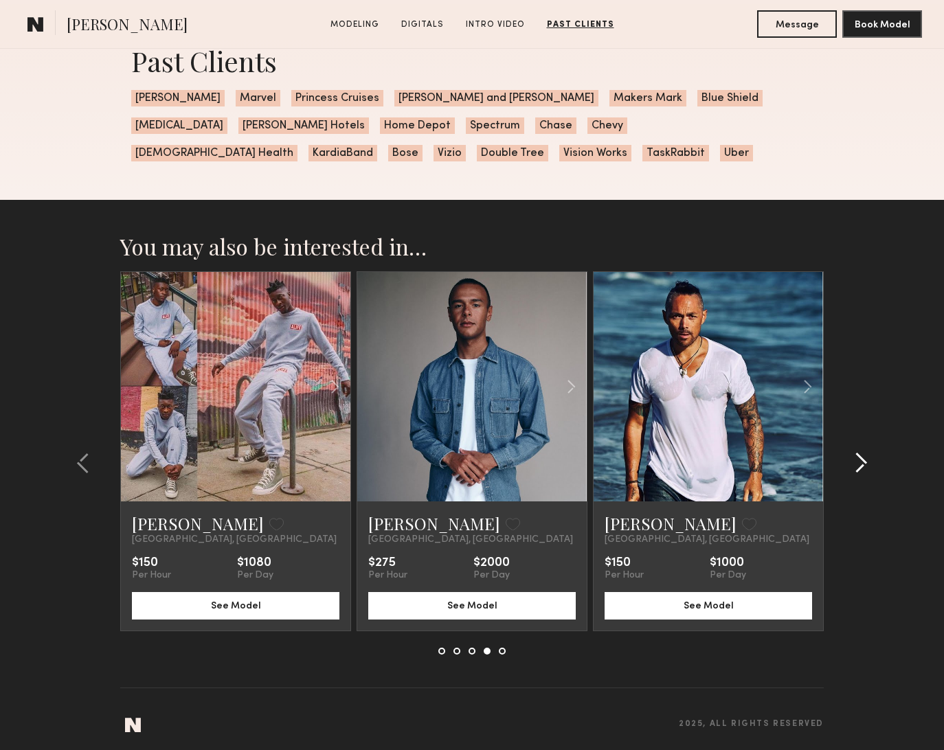
click at [873, 471] on div at bounding box center [857, 462] width 66 height 383
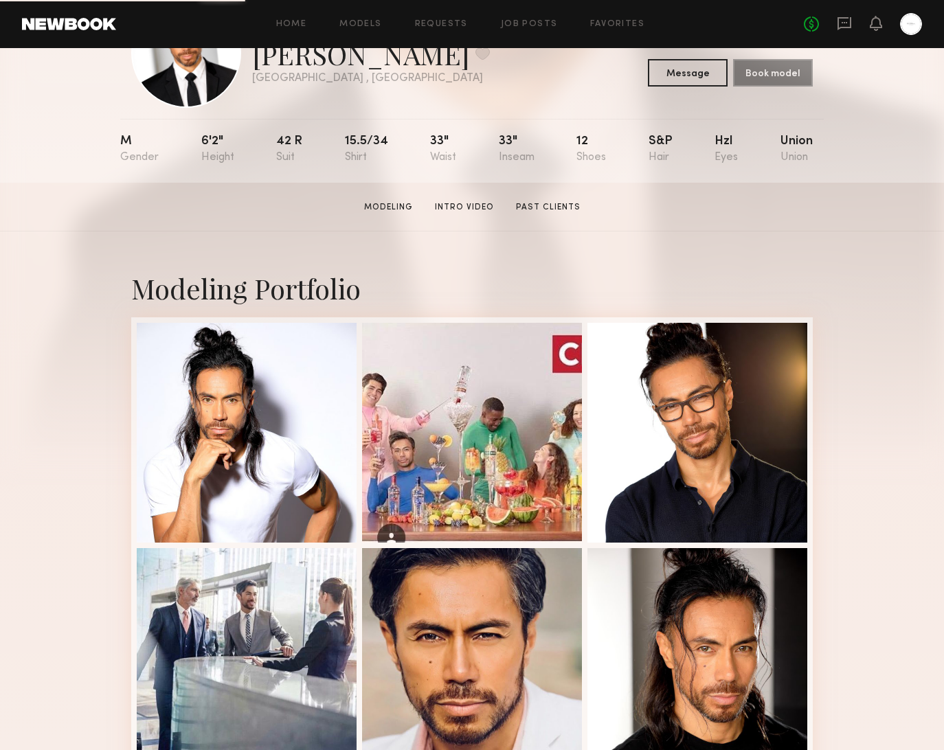
scroll to position [161, 0]
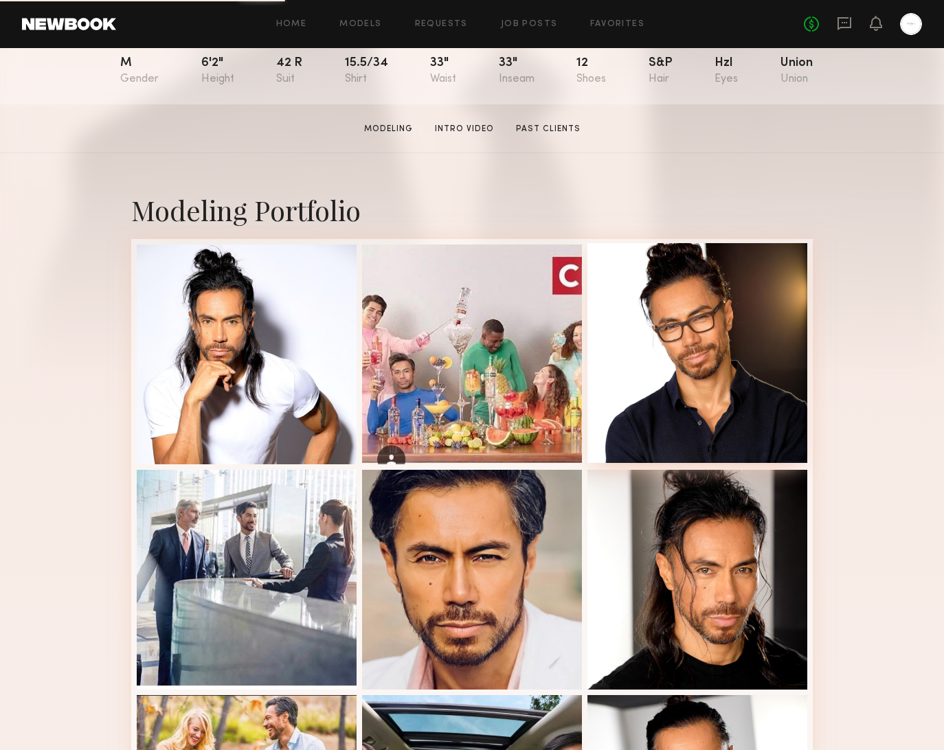
click at [698, 372] on div at bounding box center [698, 353] width 220 height 220
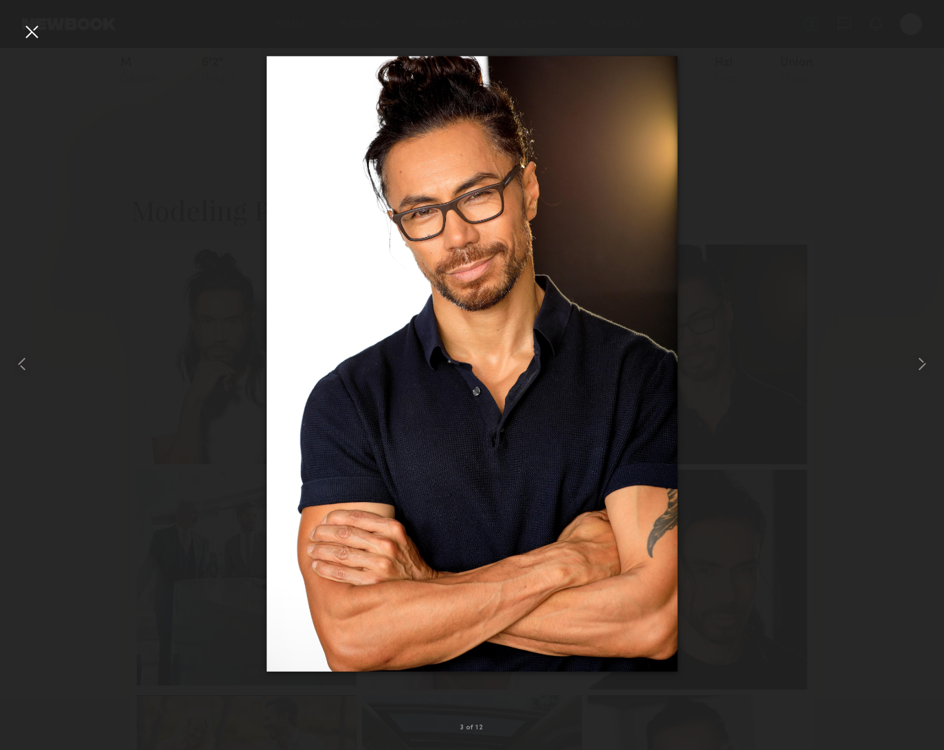
click at [32, 32] on div at bounding box center [32, 32] width 22 height 22
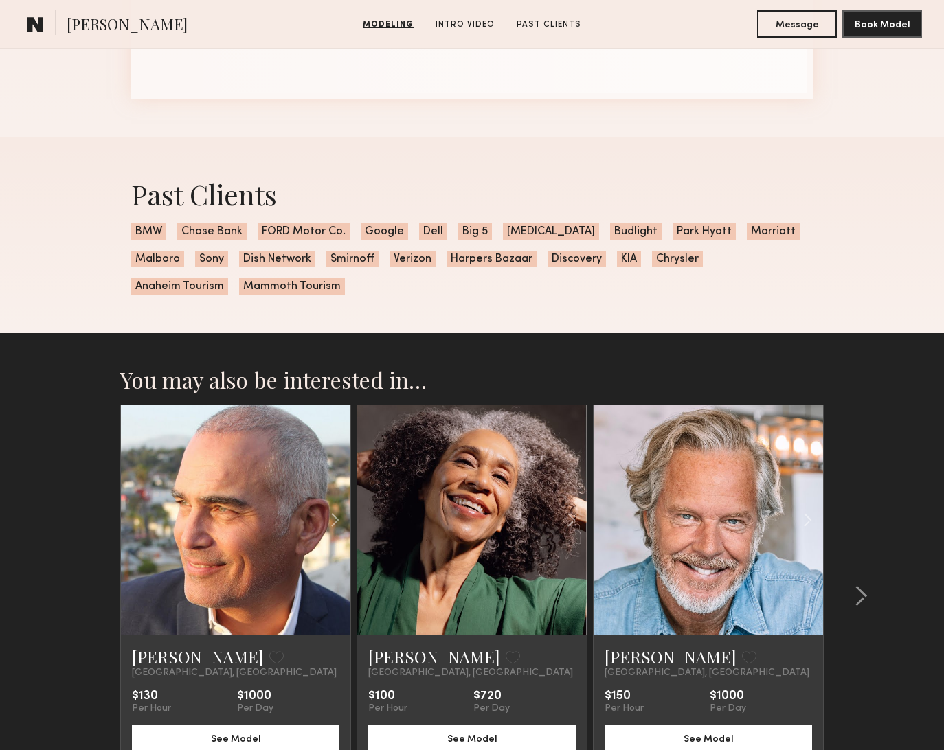
scroll to position [1899, 0]
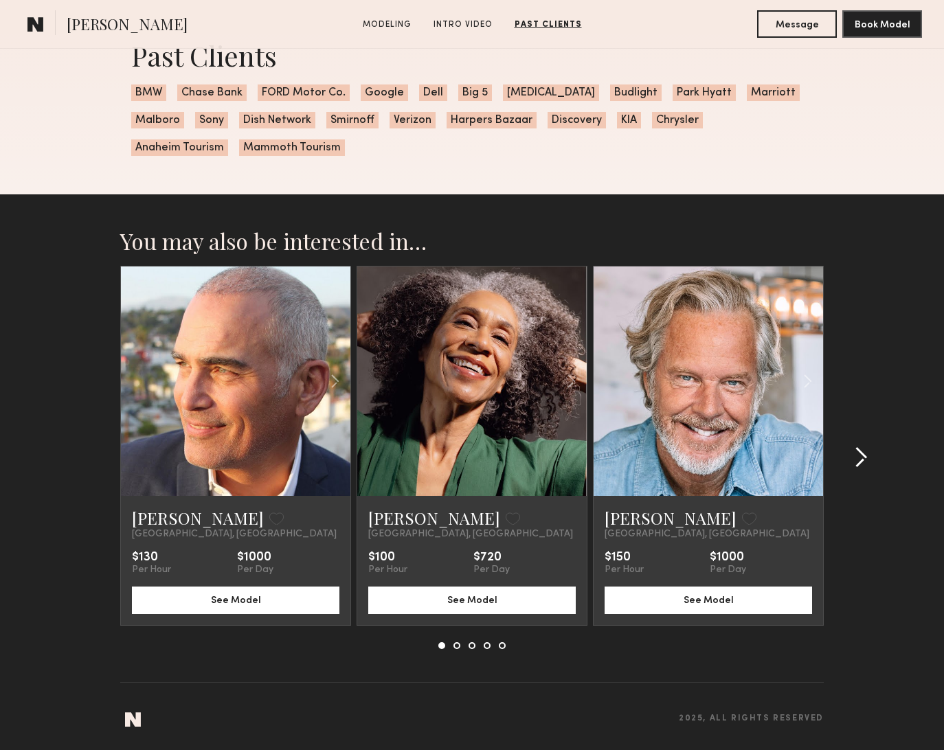
click at [853, 456] on button at bounding box center [857, 458] width 22 height 22
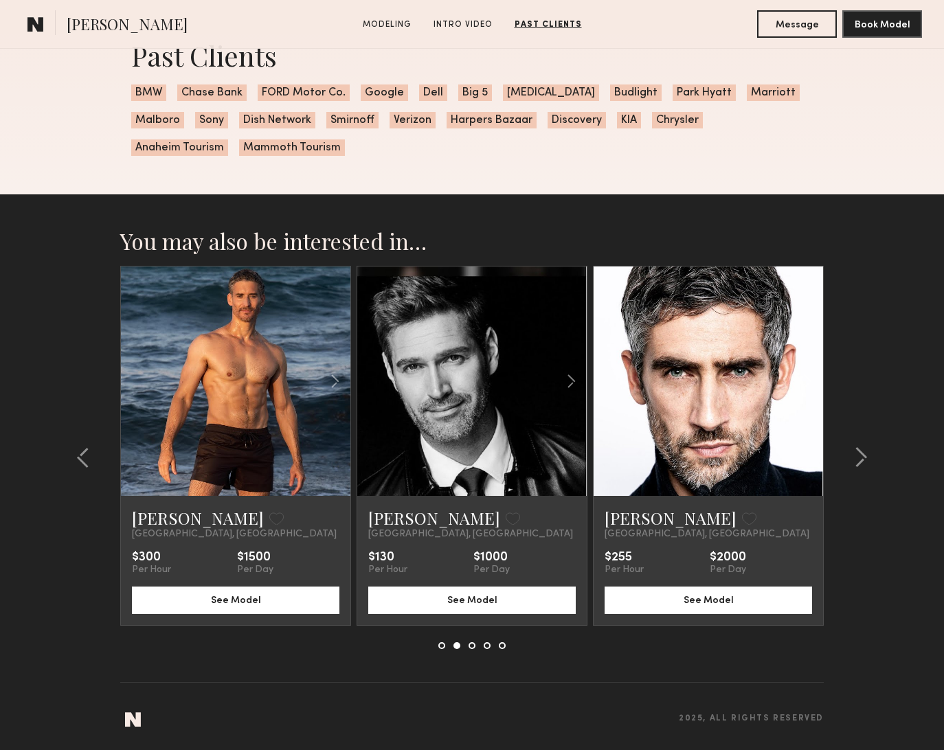
click at [447, 455] on link at bounding box center [472, 382] width 78 height 230
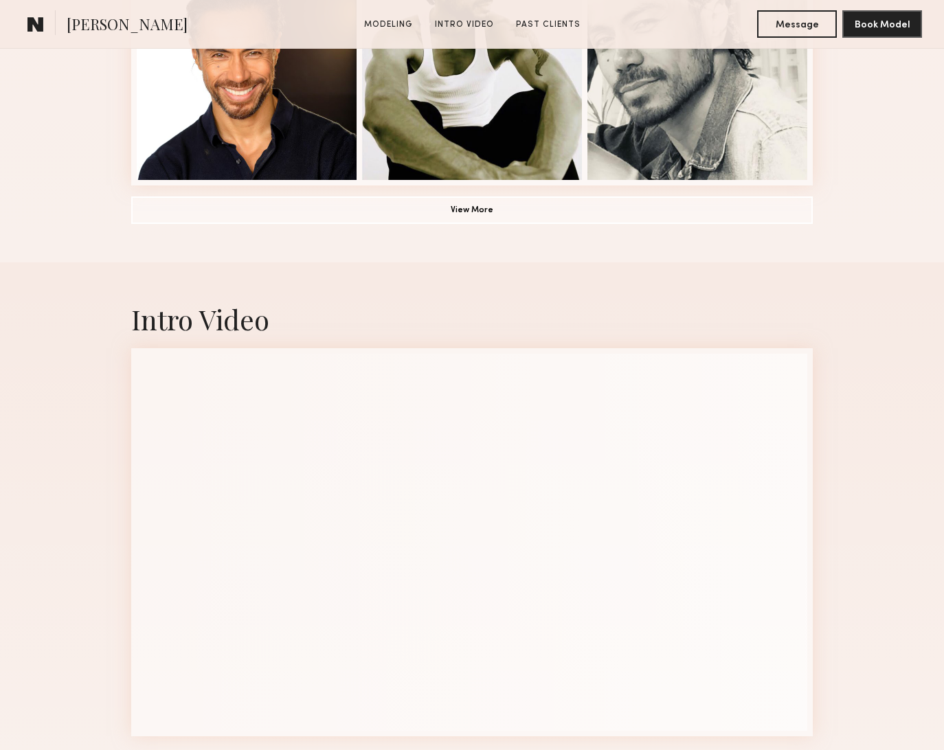
scroll to position [1411, 0]
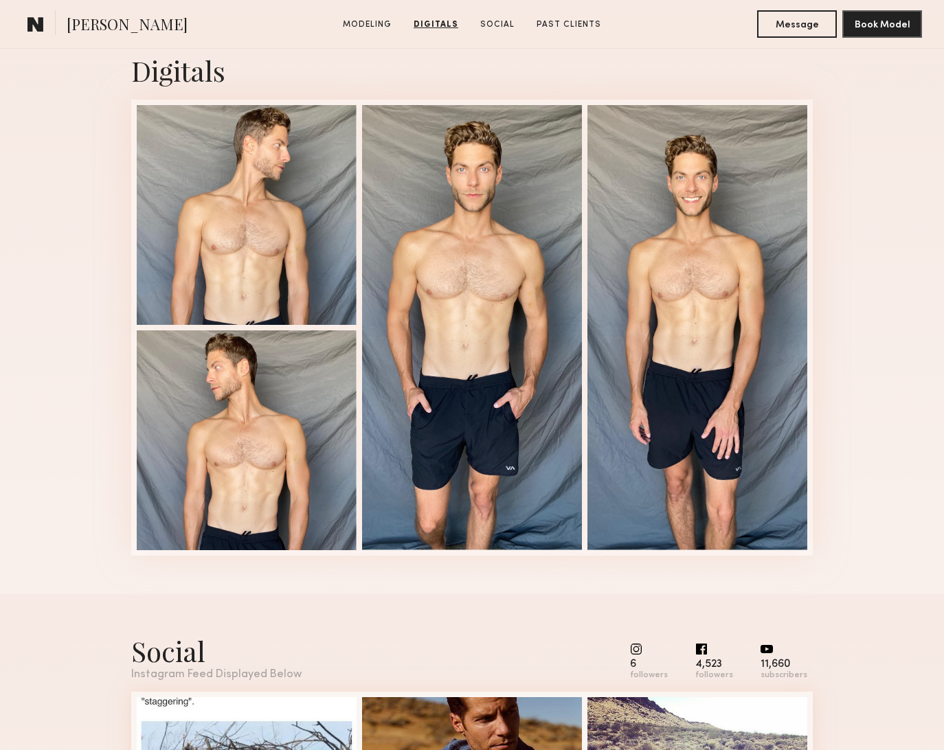
scroll to position [1241, 0]
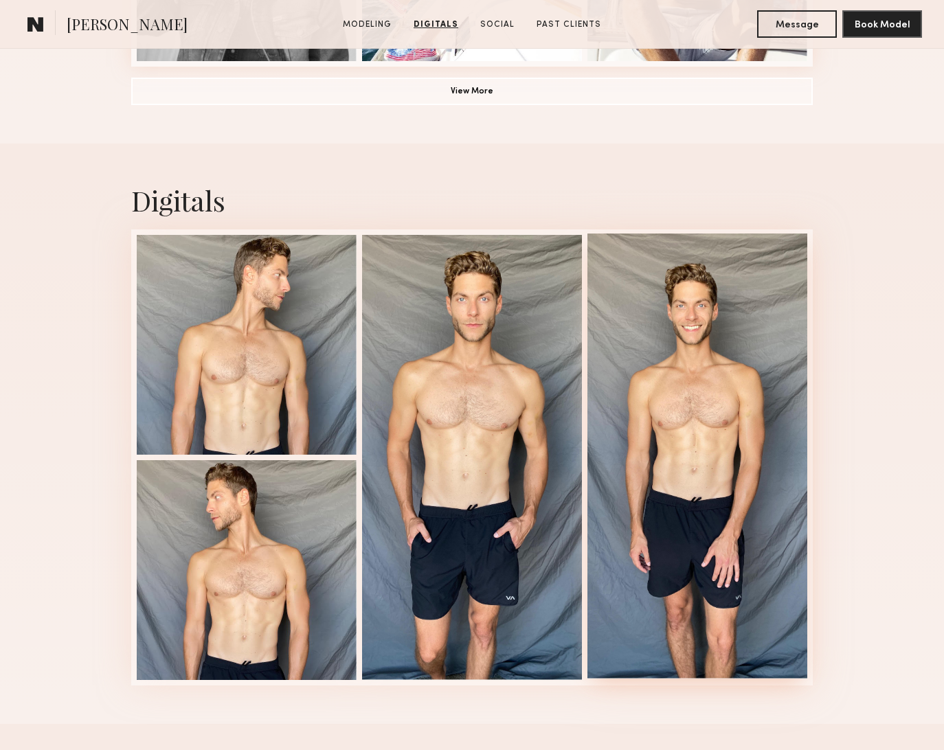
click at [762, 397] on div at bounding box center [698, 456] width 220 height 445
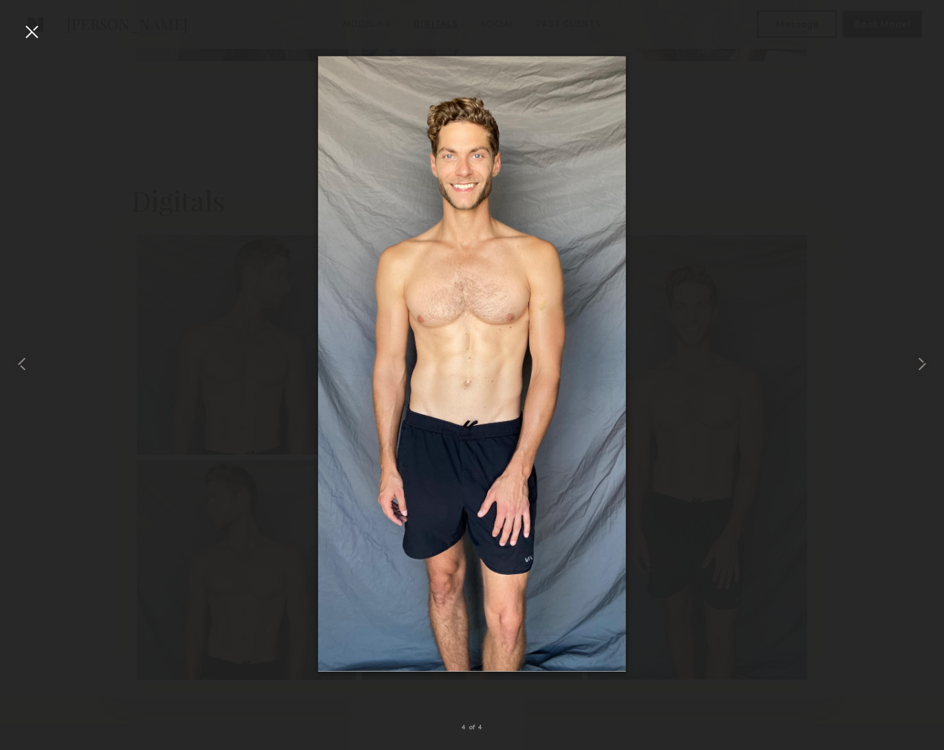
click at [43, 34] on div at bounding box center [472, 364] width 944 height 684
click at [38, 35] on div at bounding box center [32, 32] width 22 height 22
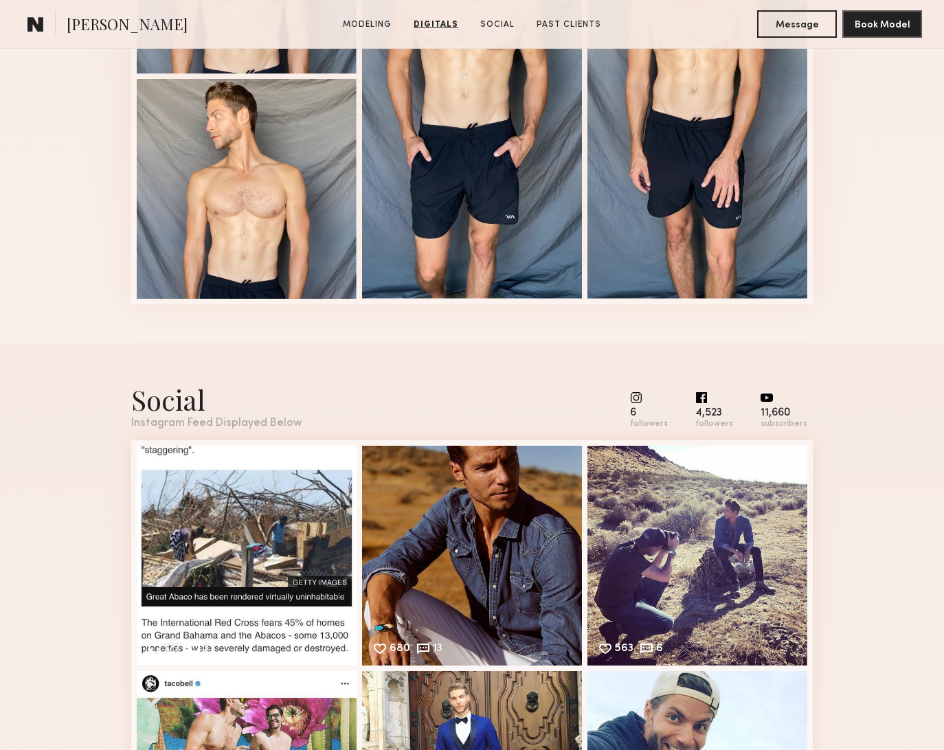
scroll to position [2180, 0]
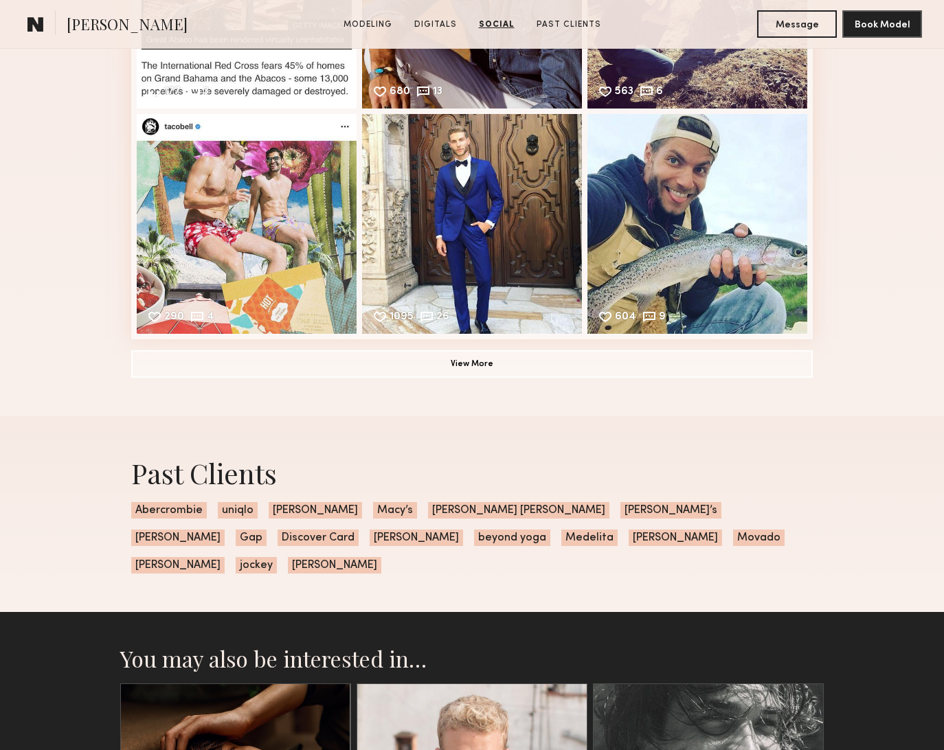
click at [509, 379] on div "Social Instagram Feed Displayed Below 6 followers 4,523 followers 11,660 subscr…" at bounding box center [472, 101] width 682 height 631
click at [509, 375] on button "View More" at bounding box center [472, 363] width 682 height 27
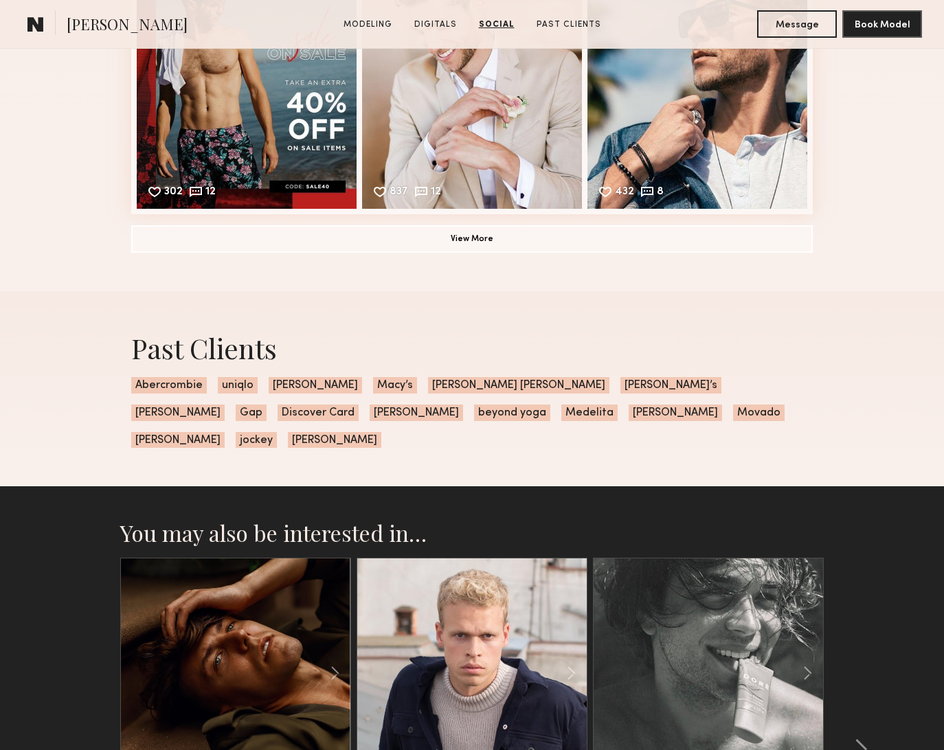
scroll to position [3020, 0]
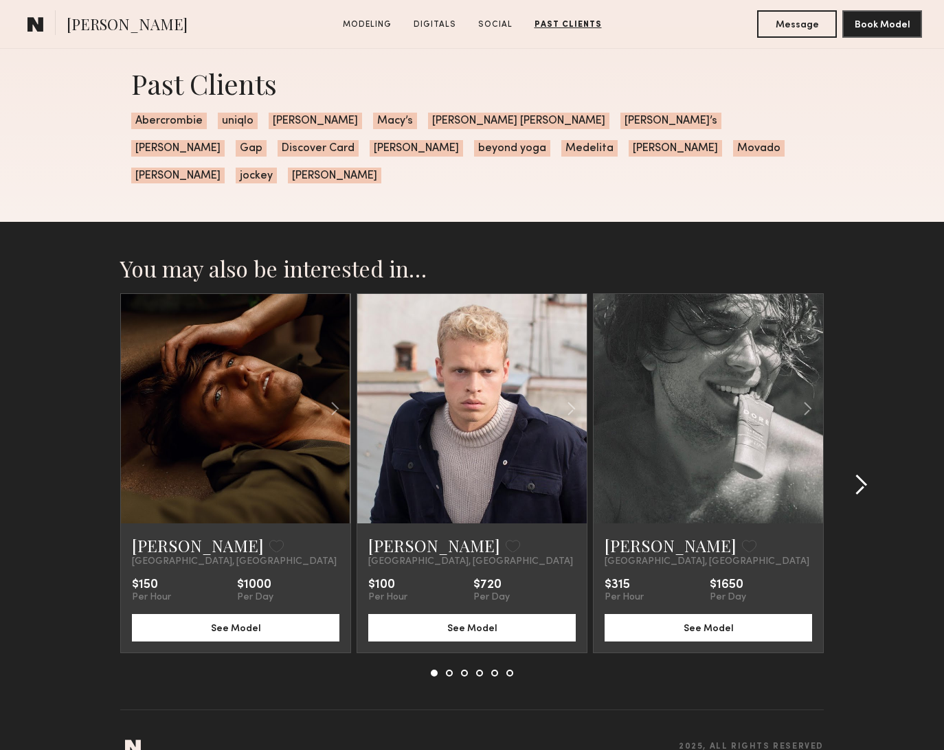
click at [876, 458] on div at bounding box center [857, 484] width 66 height 383
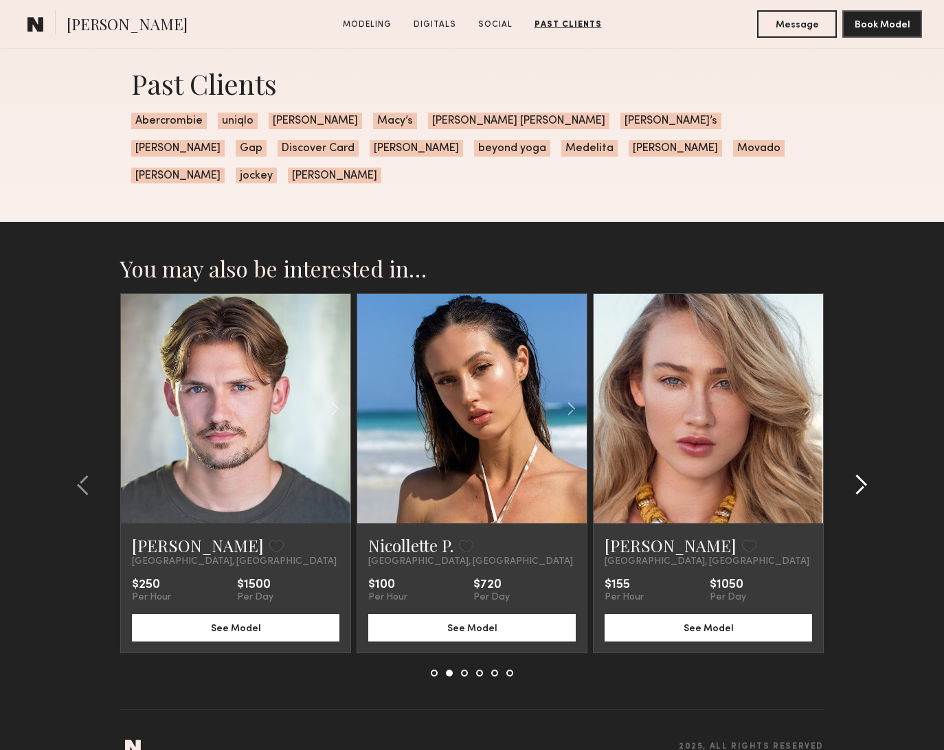
click at [876, 458] on div at bounding box center [857, 484] width 66 height 383
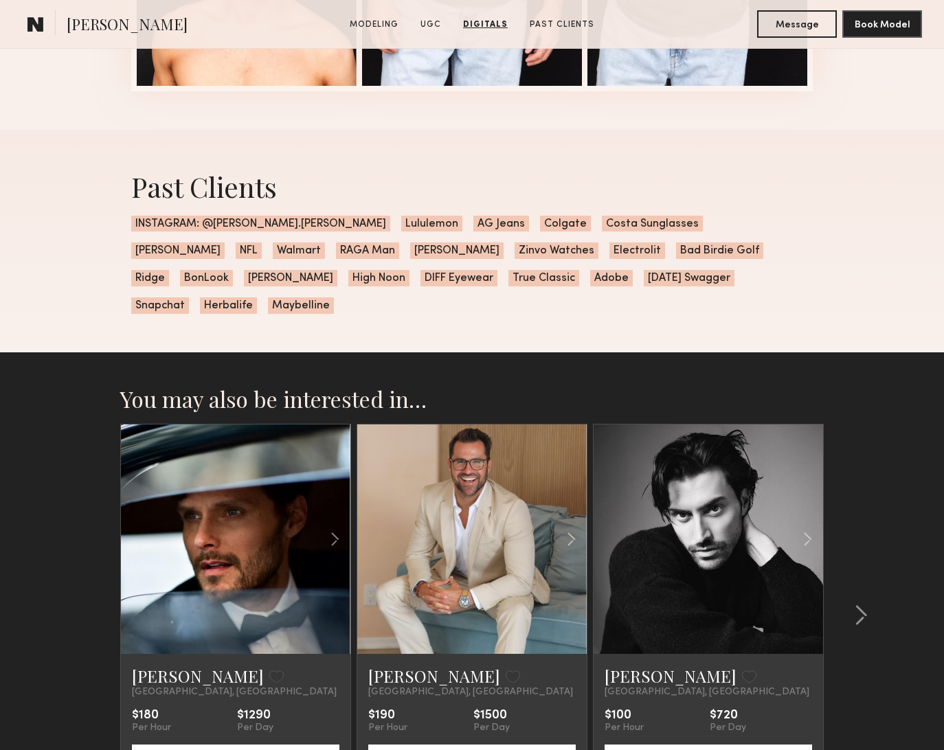
scroll to position [2360, 0]
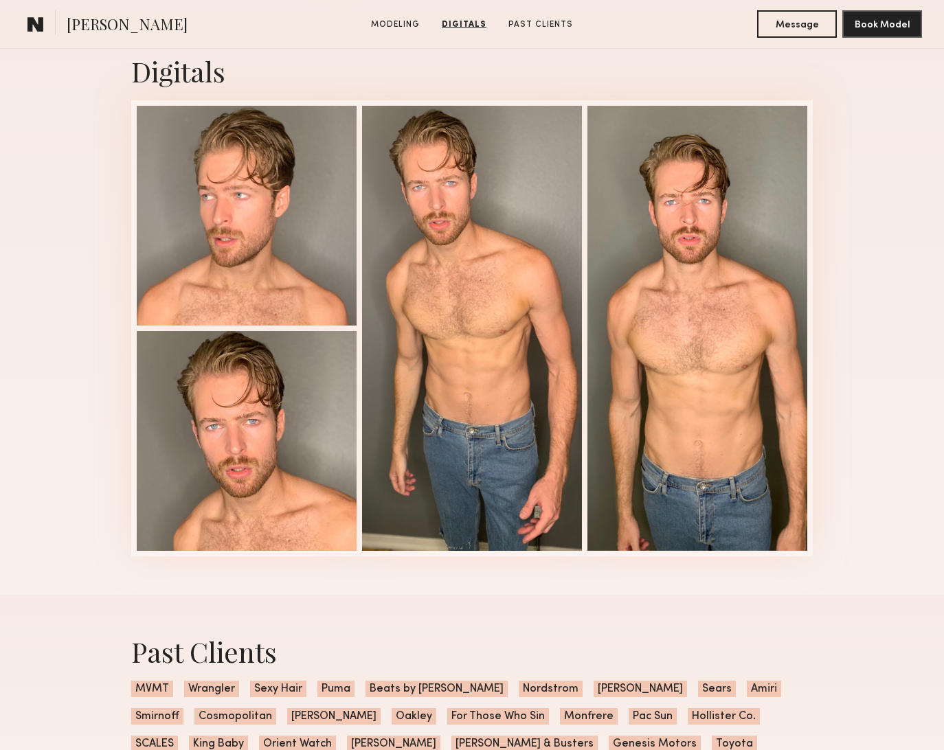
scroll to position [1372, 0]
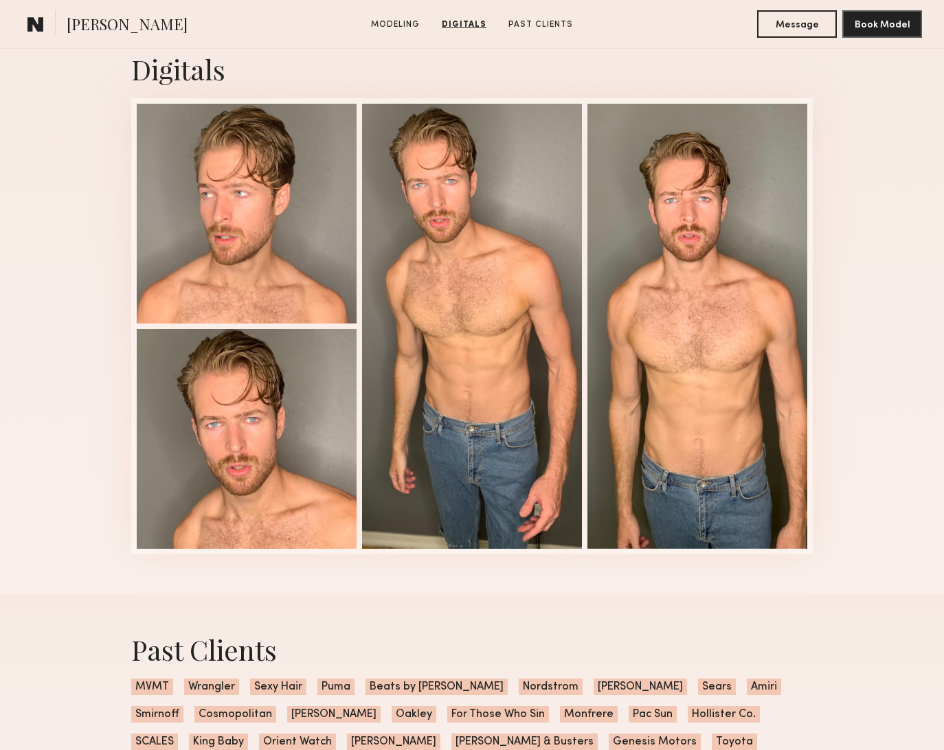
click at [830, 433] on div "Digitals 1 of 4" at bounding box center [472, 302] width 944 height 581
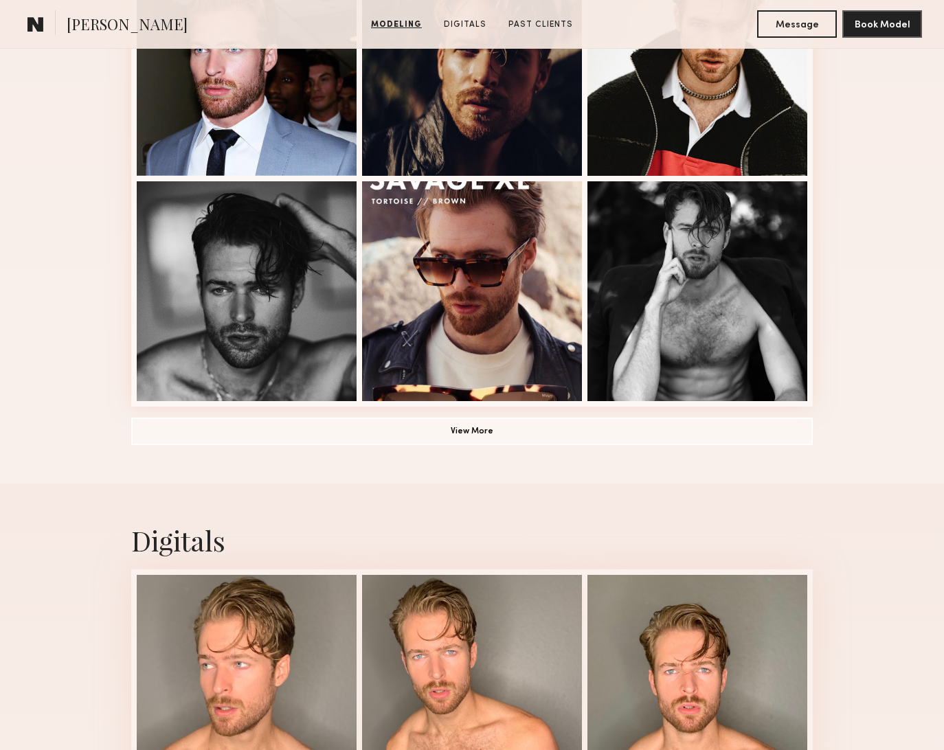
scroll to position [900, 0]
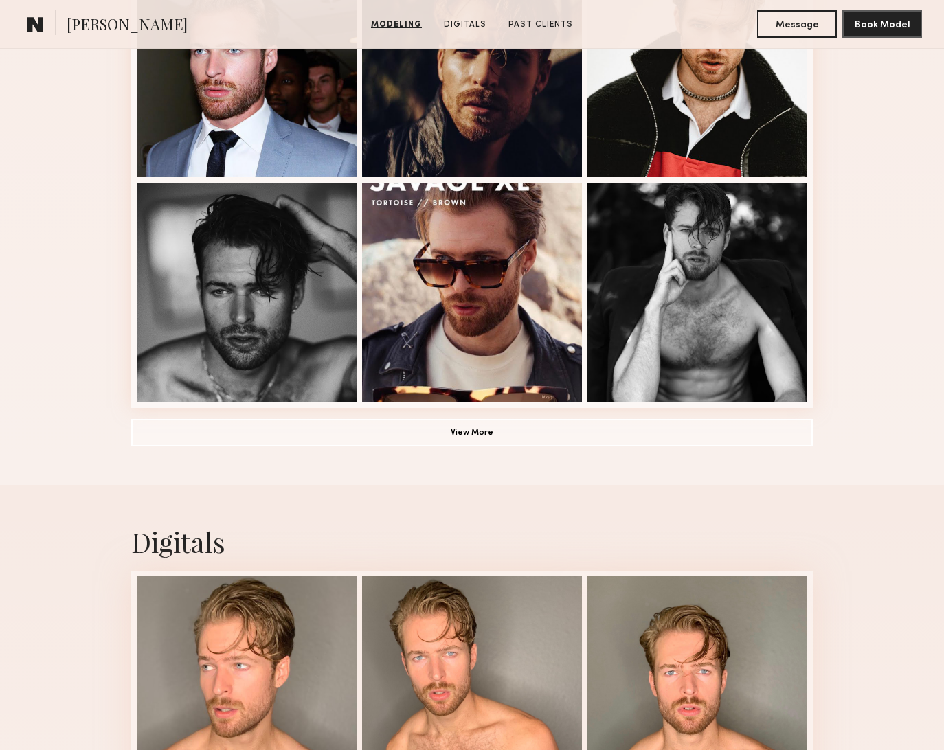
click at [473, 432] on button "View More" at bounding box center [472, 432] width 682 height 27
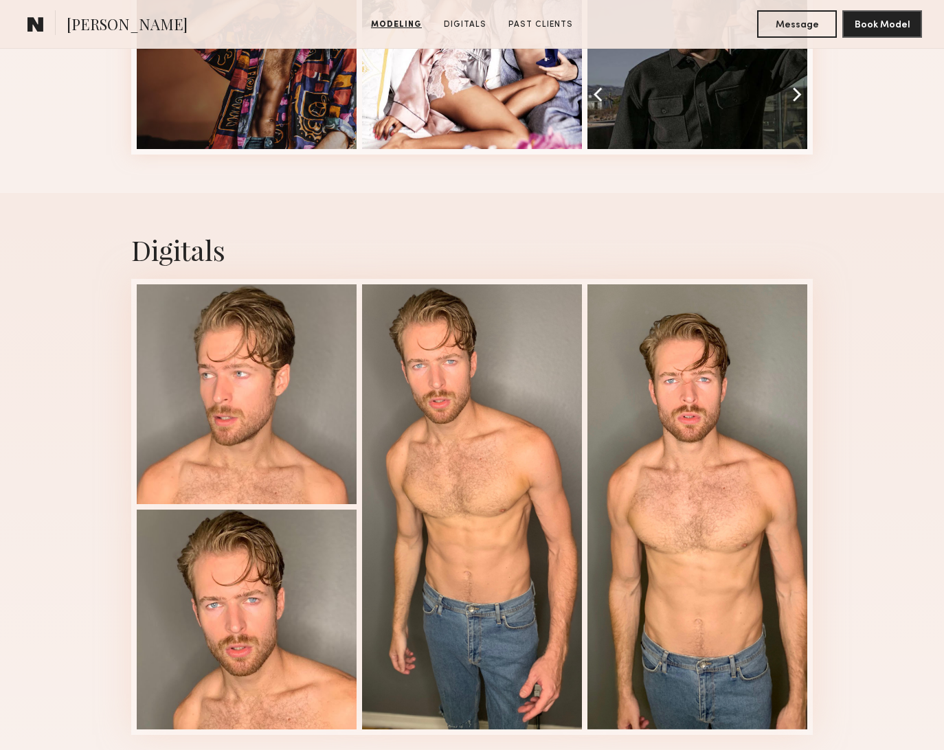
scroll to position [2830, 0]
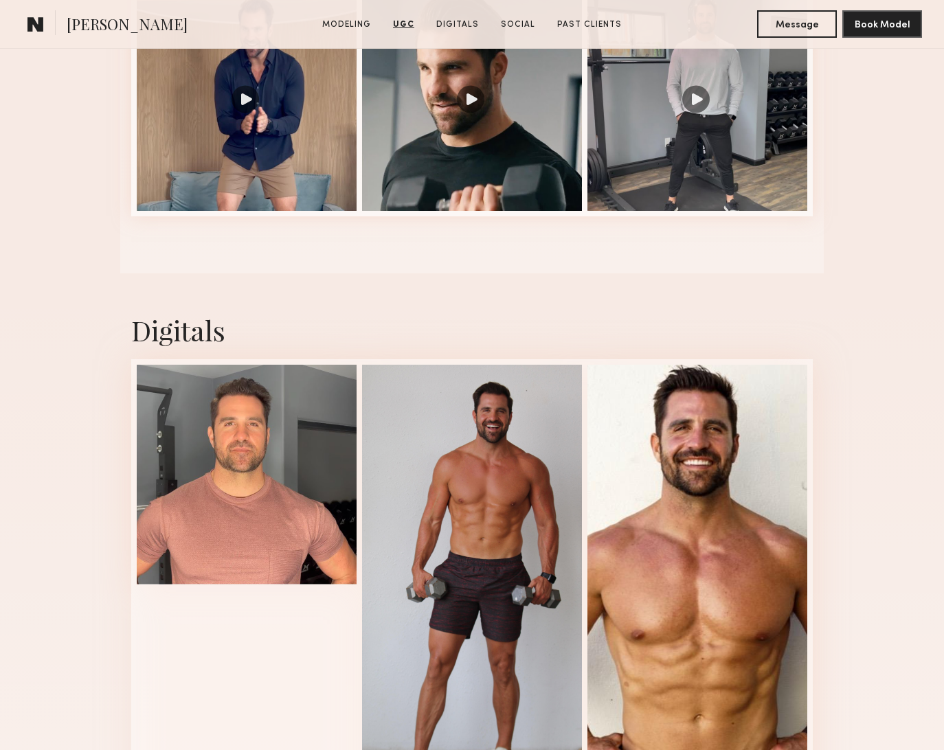
scroll to position [2325, 0]
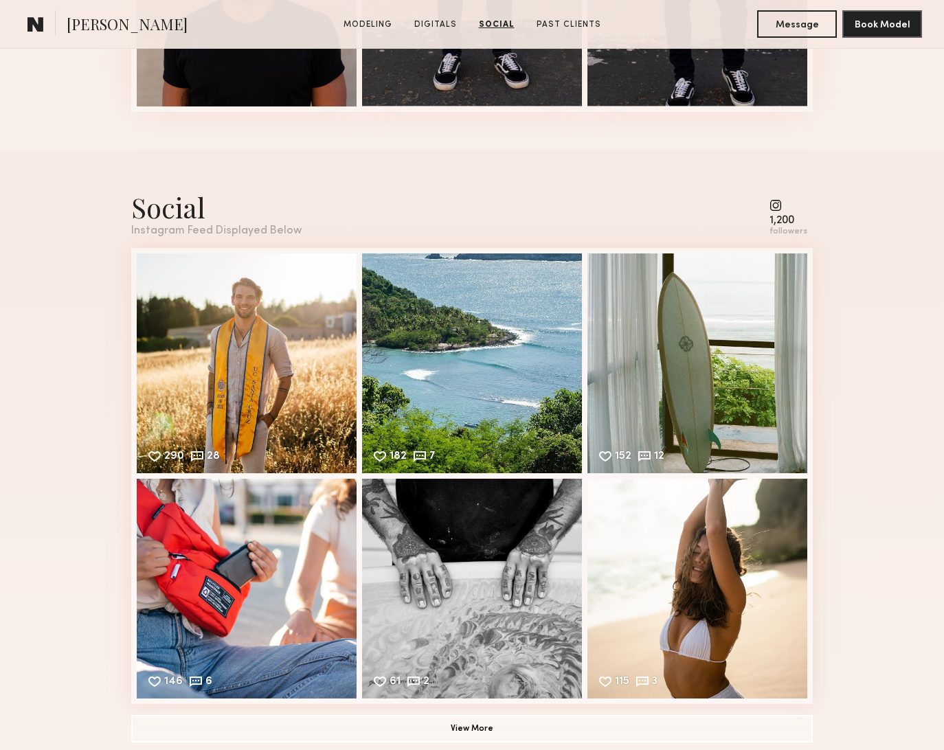
scroll to position [1547, 0]
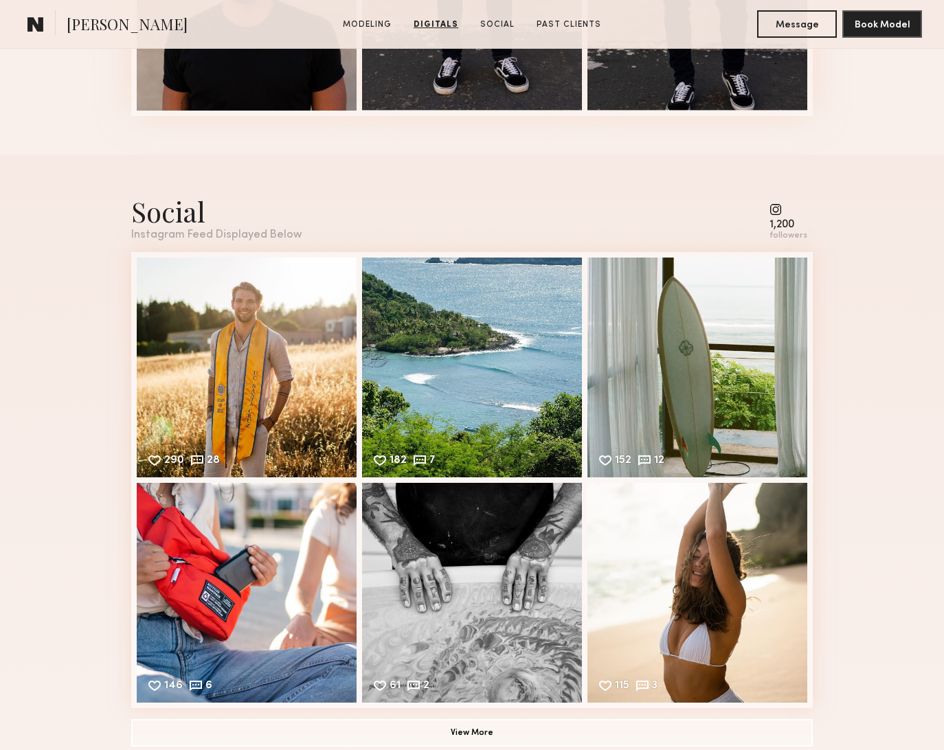
click at [780, 209] on common-icon at bounding box center [789, 209] width 38 height 12
click at [781, 211] on common-icon at bounding box center [789, 209] width 38 height 12
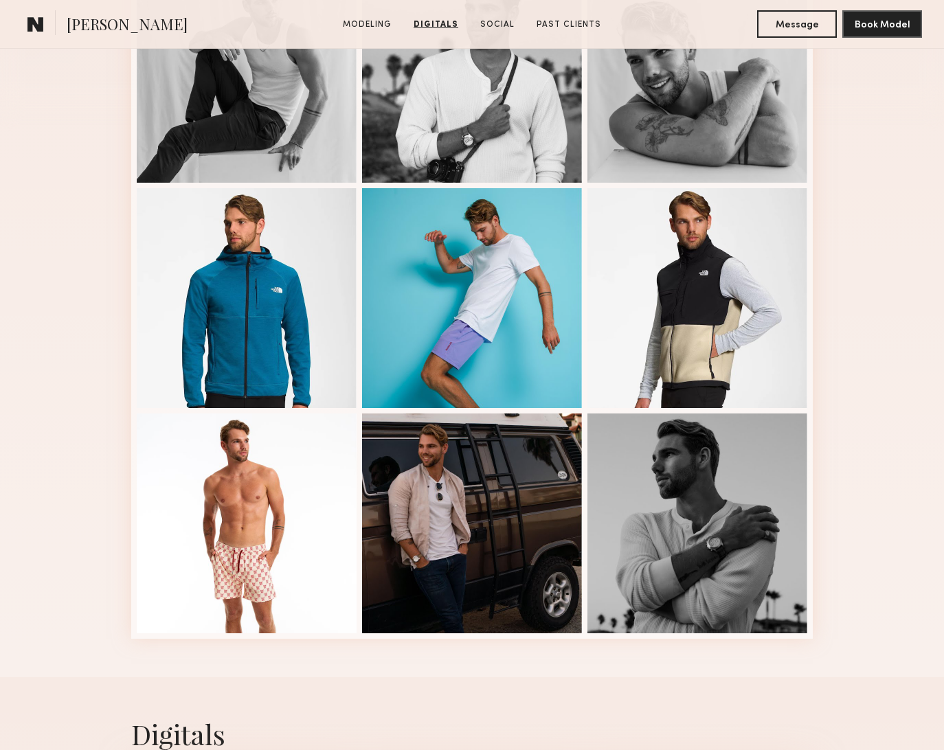
scroll to position [0, 0]
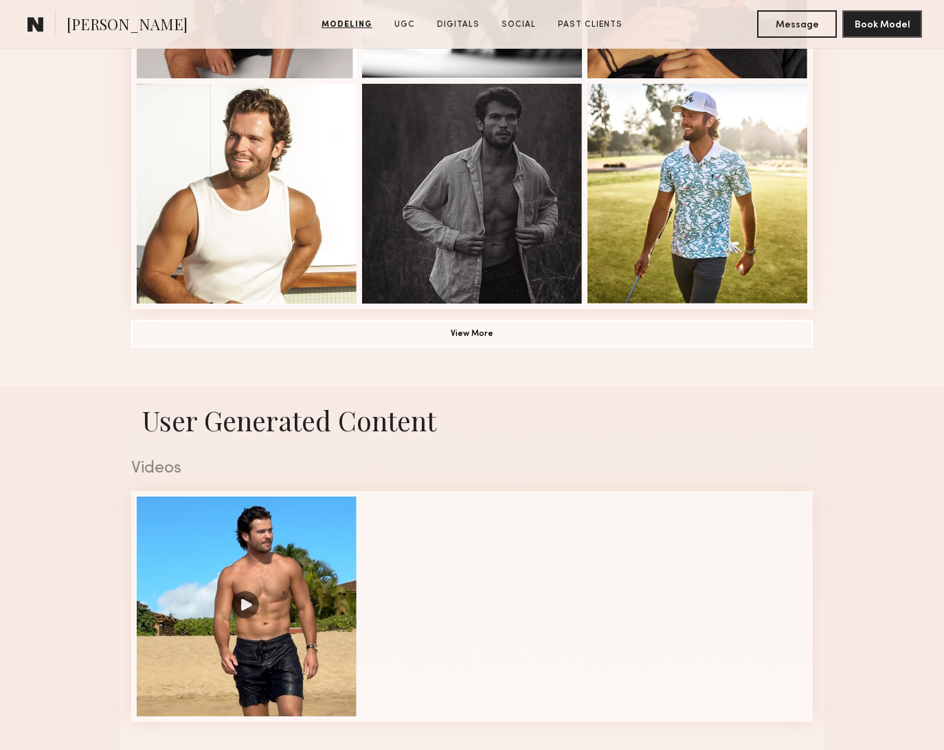
scroll to position [1009, 0]
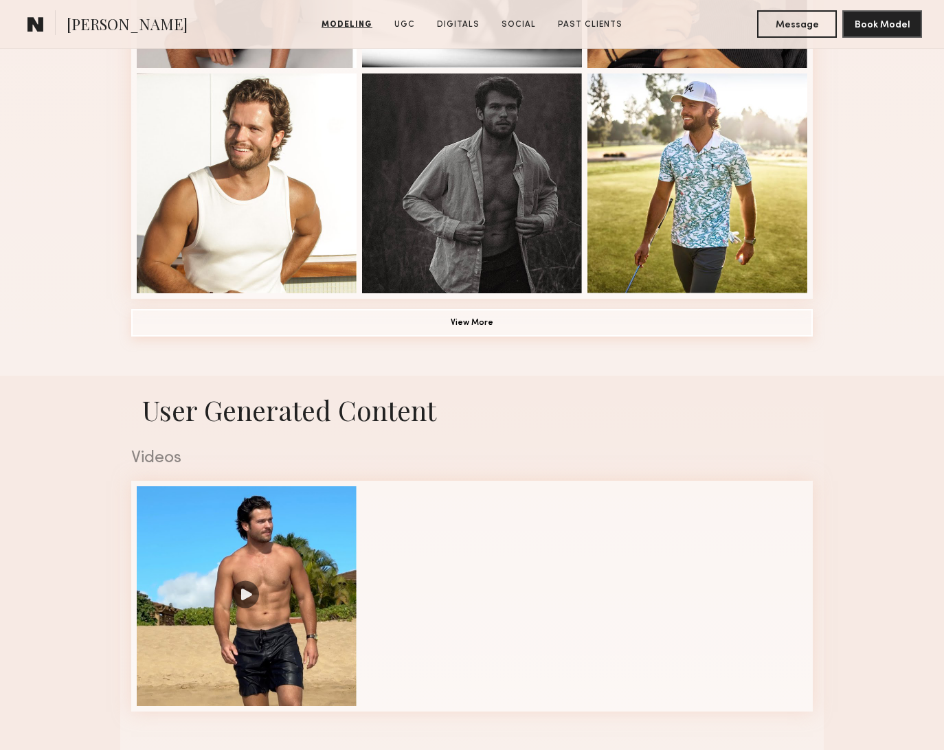
click at [512, 326] on button "View More" at bounding box center [472, 322] width 682 height 27
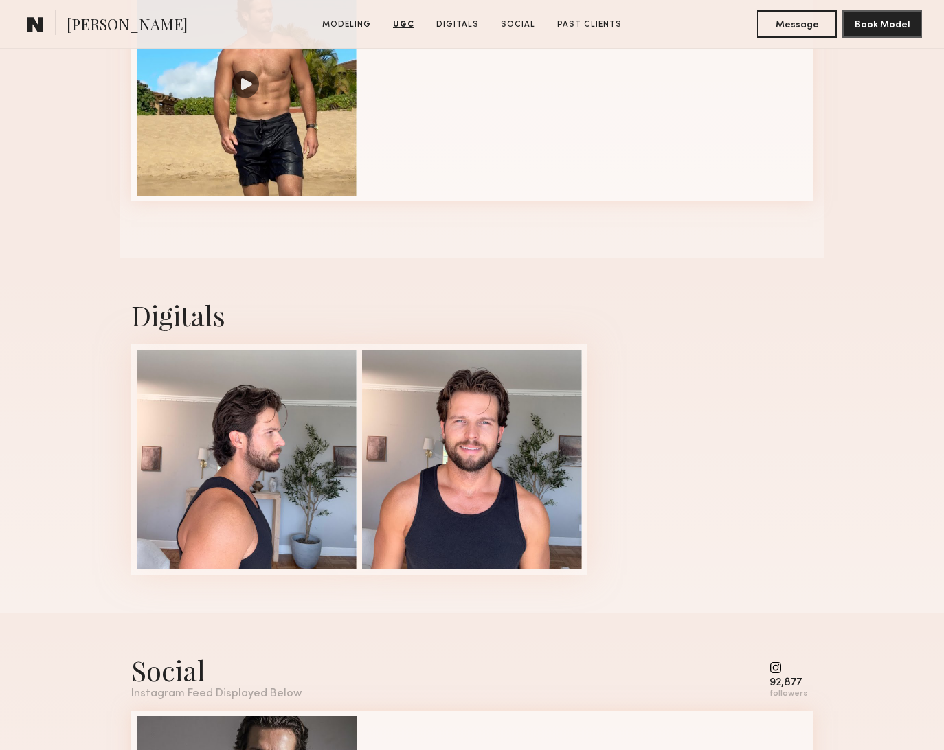
scroll to position [1978, 0]
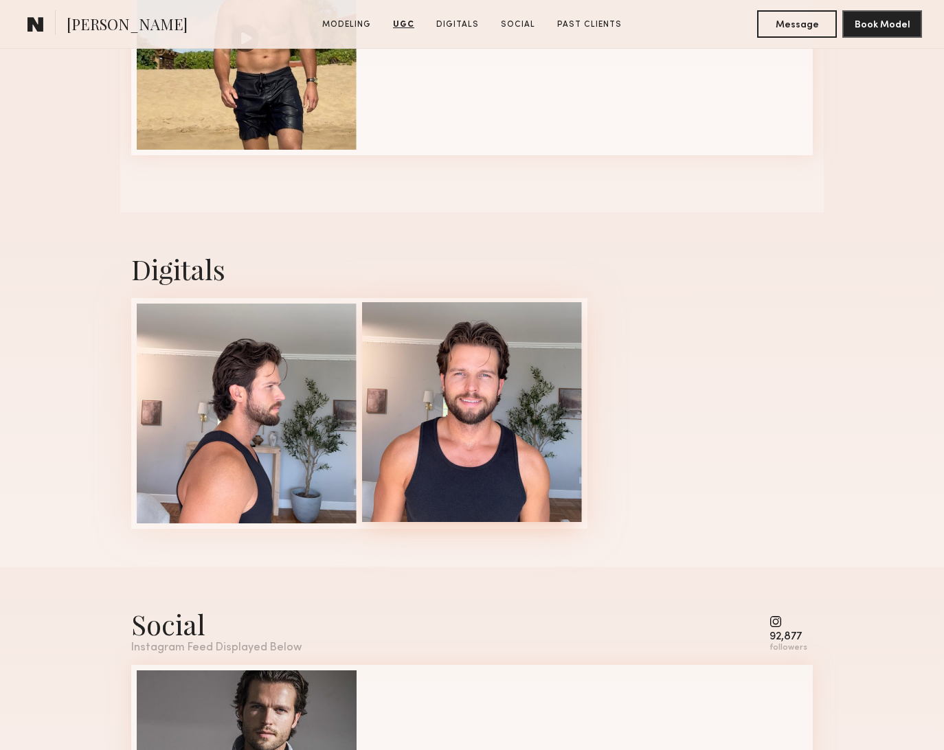
click at [452, 392] on div at bounding box center [472, 412] width 220 height 220
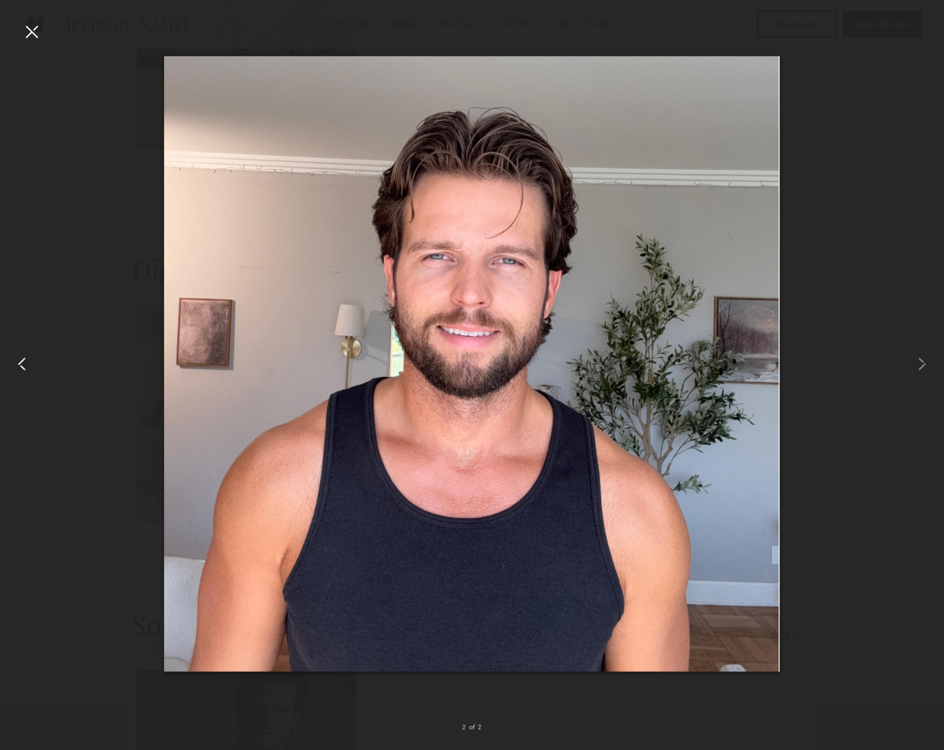
click at [23, 356] on common-icon at bounding box center [22, 364] width 22 height 22
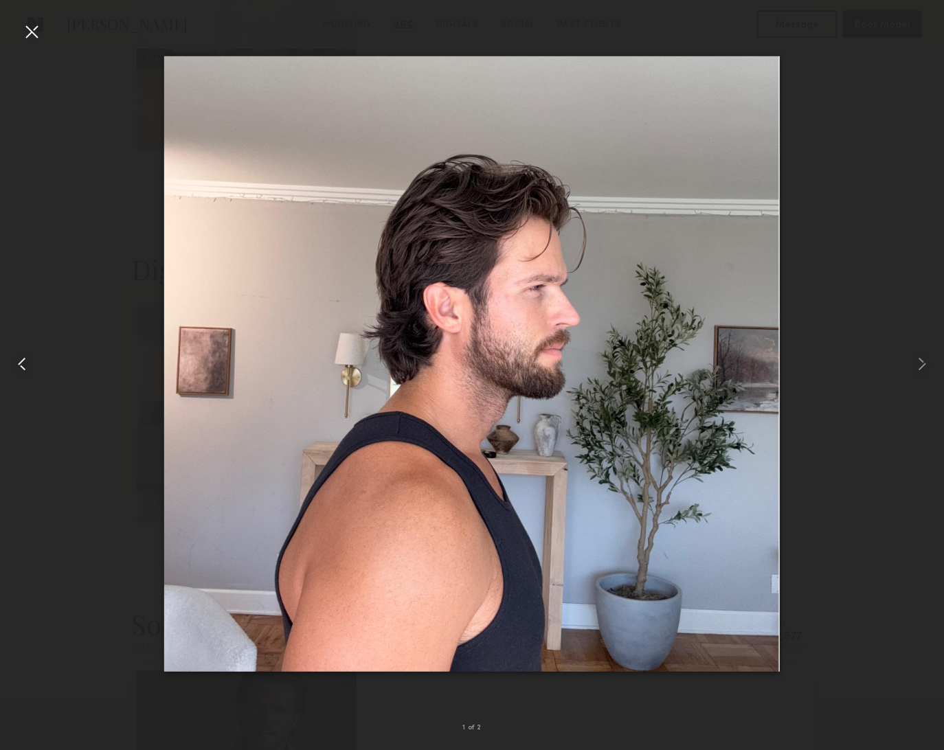
click at [23, 356] on common-icon at bounding box center [22, 364] width 22 height 22
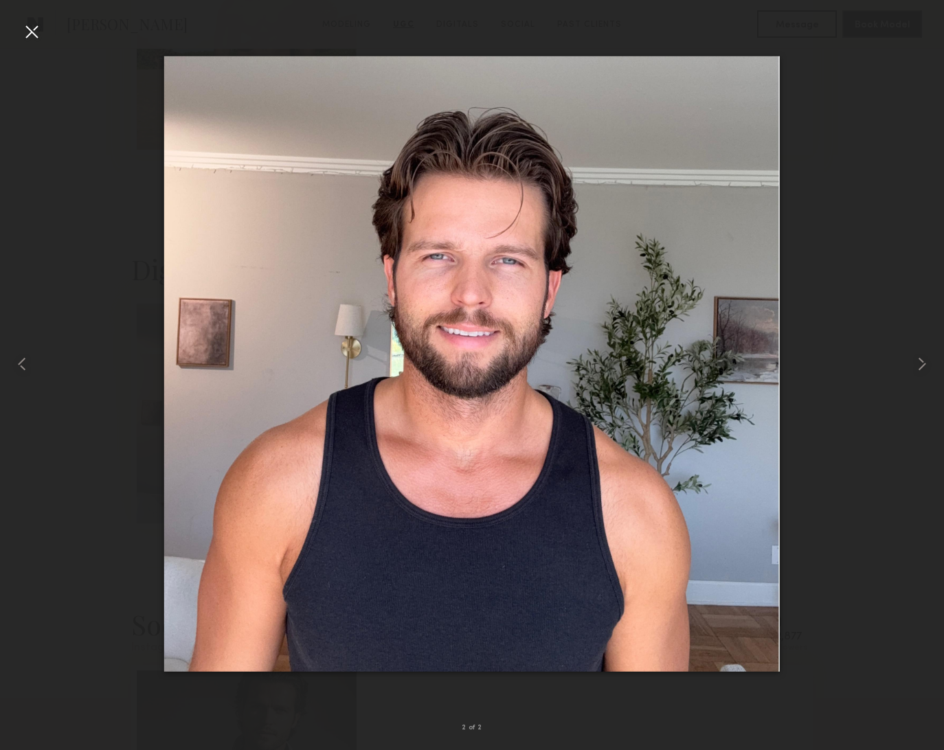
click at [21, 24] on div at bounding box center [32, 32] width 22 height 22
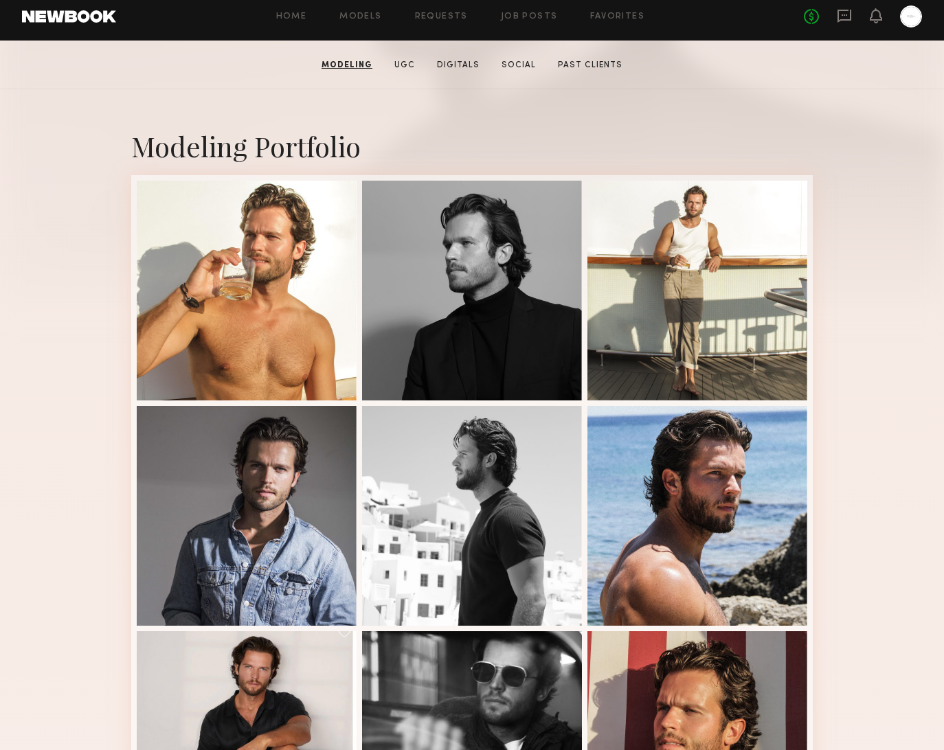
scroll to position [0, 0]
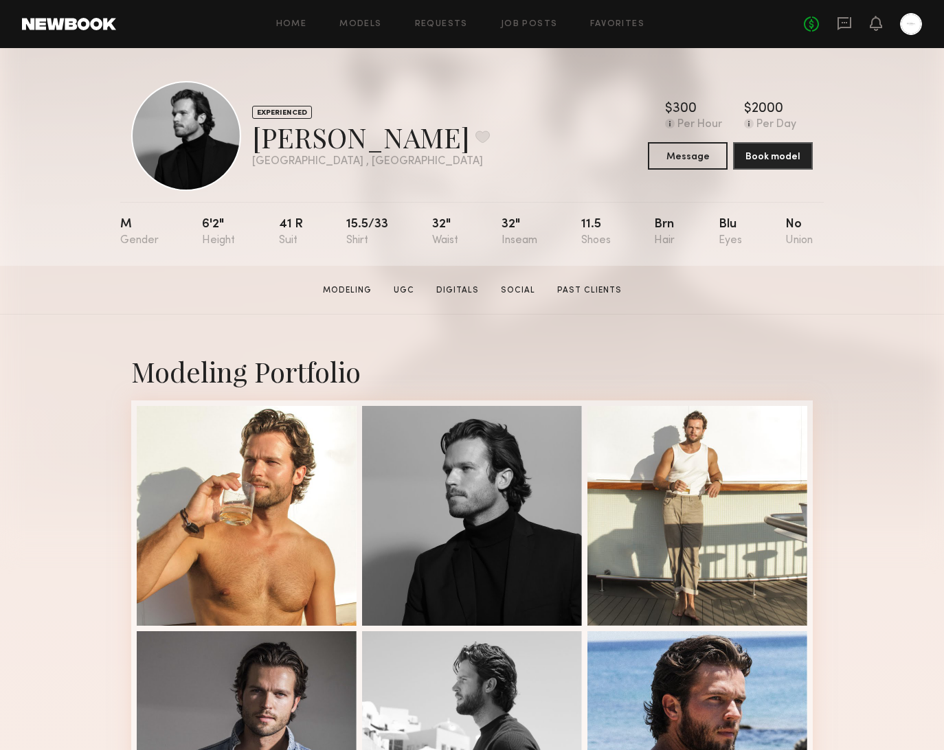
click at [151, 146] on div at bounding box center [186, 136] width 110 height 110
click at [423, 291] on section "Modeling UGC Digitals Social Past Clients" at bounding box center [472, 290] width 310 height 14
click at [401, 292] on link "UGC" at bounding box center [404, 291] width 32 height 12
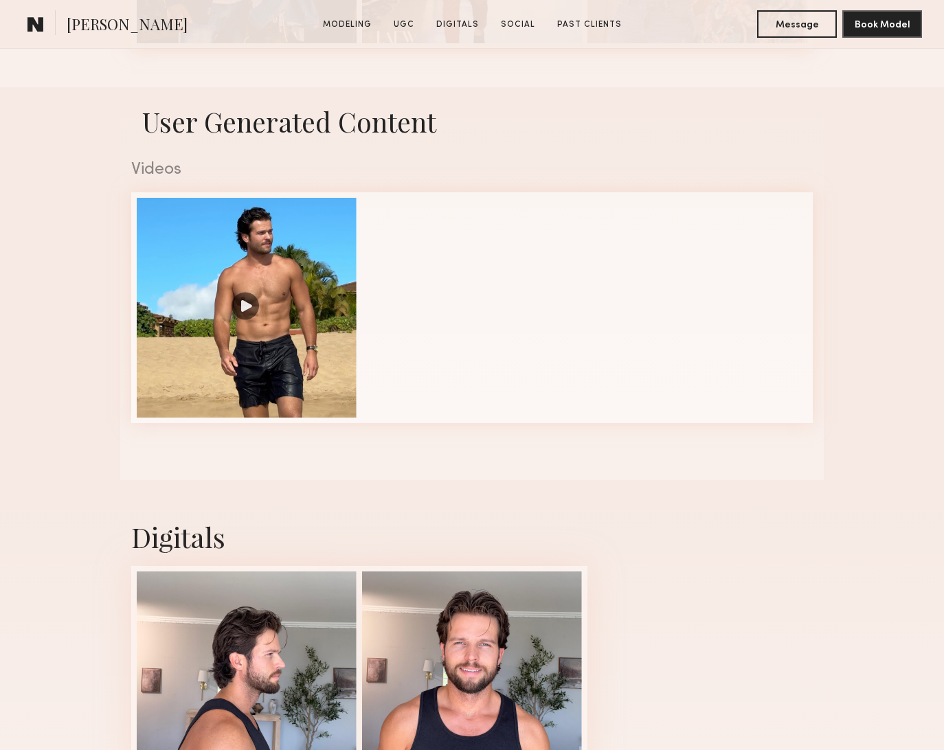
scroll to position [1714, 0]
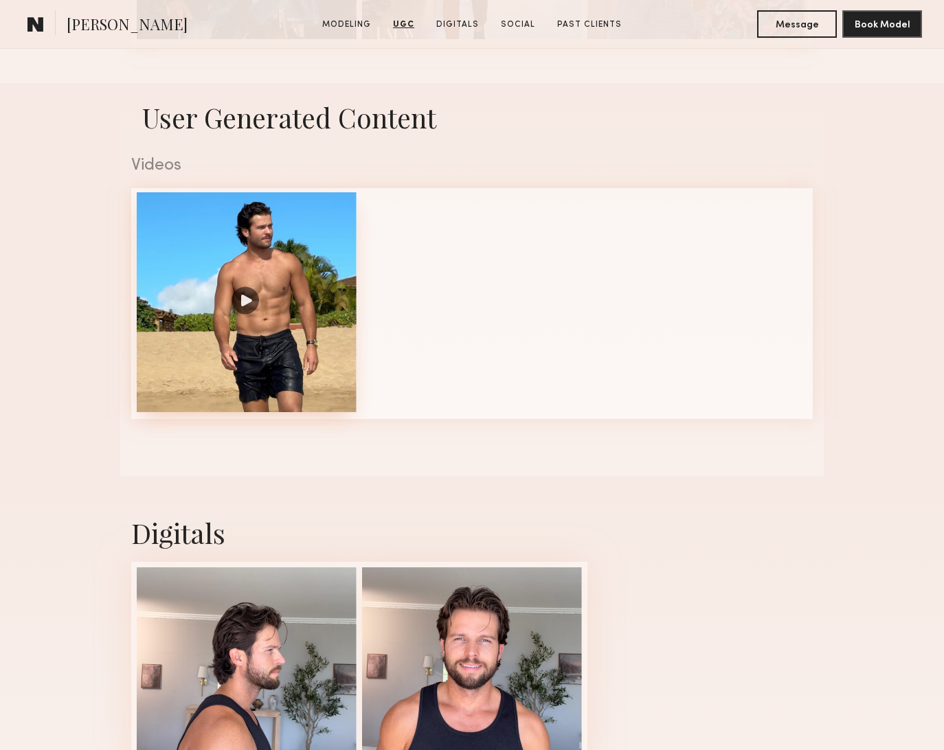
click at [293, 295] on div at bounding box center [247, 302] width 220 height 220
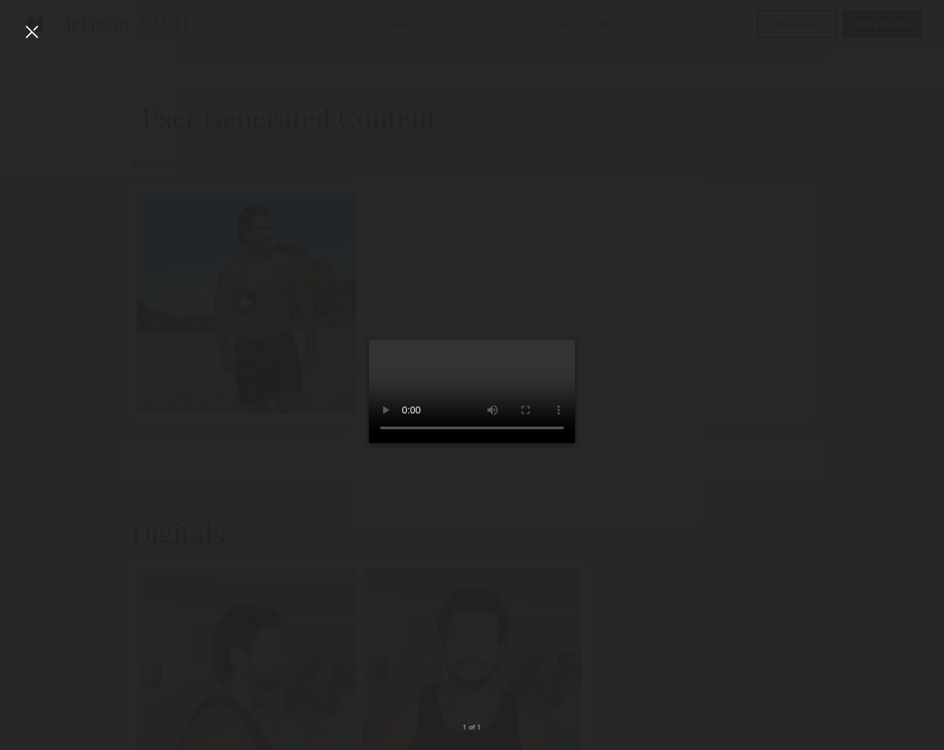
drag, startPoint x: 38, startPoint y: 38, endPoint x: 116, endPoint y: 30, distance: 78.9
click at [37, 38] on div at bounding box center [32, 32] width 22 height 22
